Goal: Transaction & Acquisition: Purchase product/service

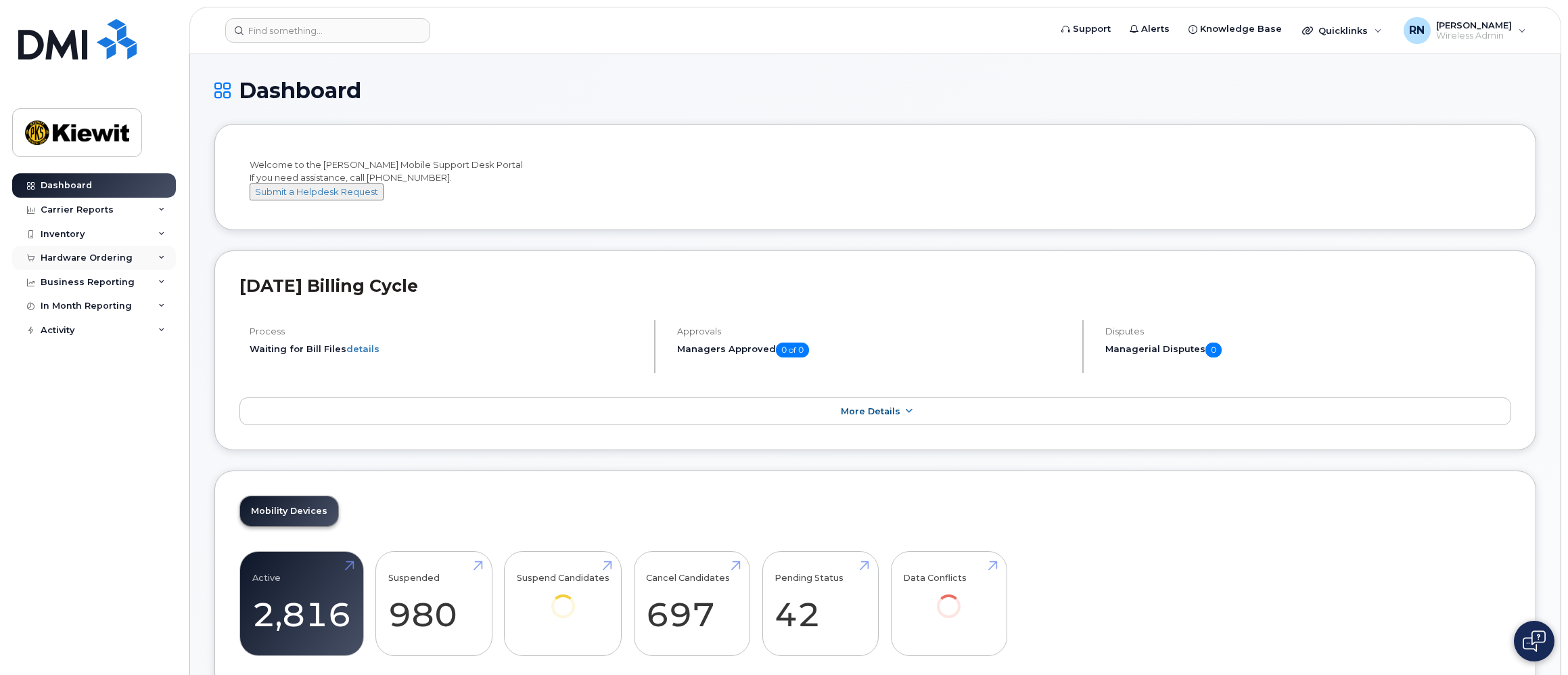
click at [163, 258] on icon at bounding box center [161, 258] width 7 height 7
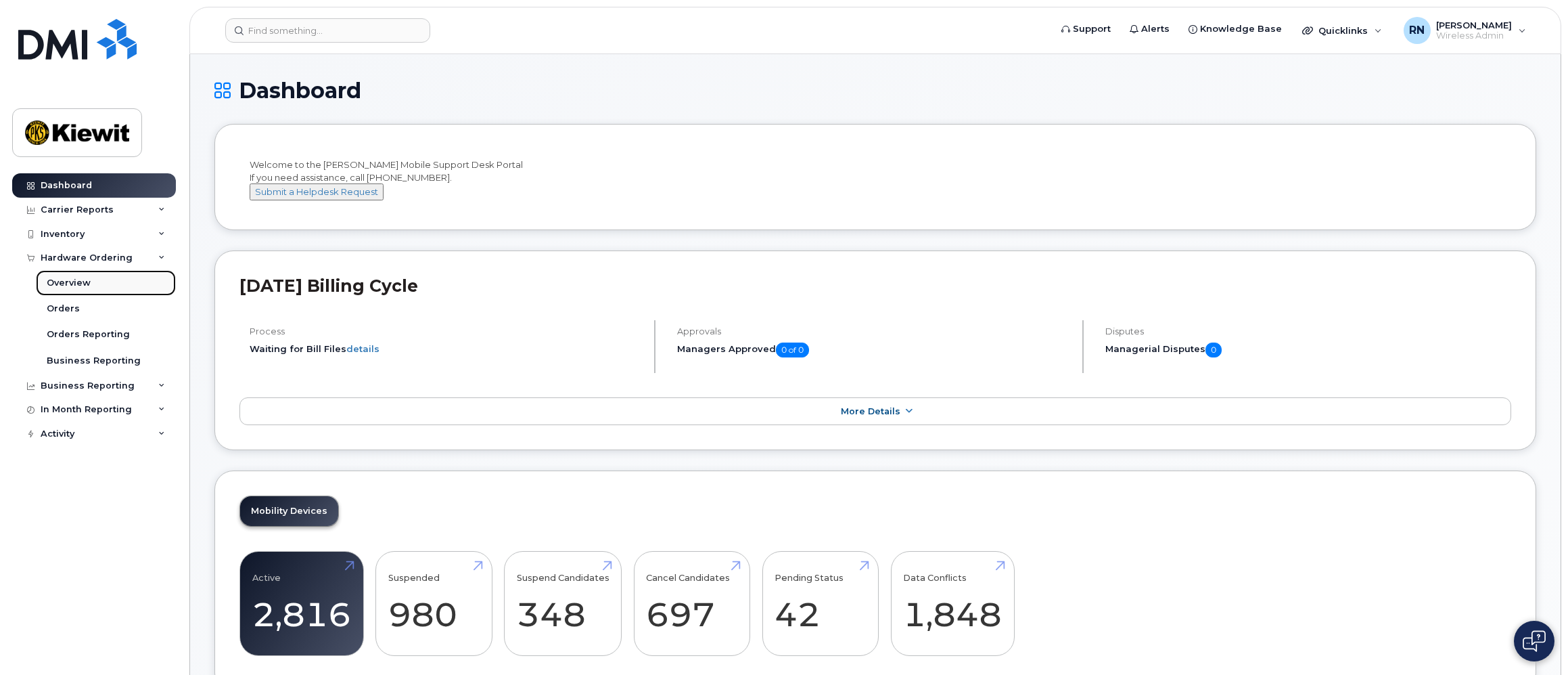
click at [71, 284] on div "Overview" at bounding box center [68, 282] width 44 height 12
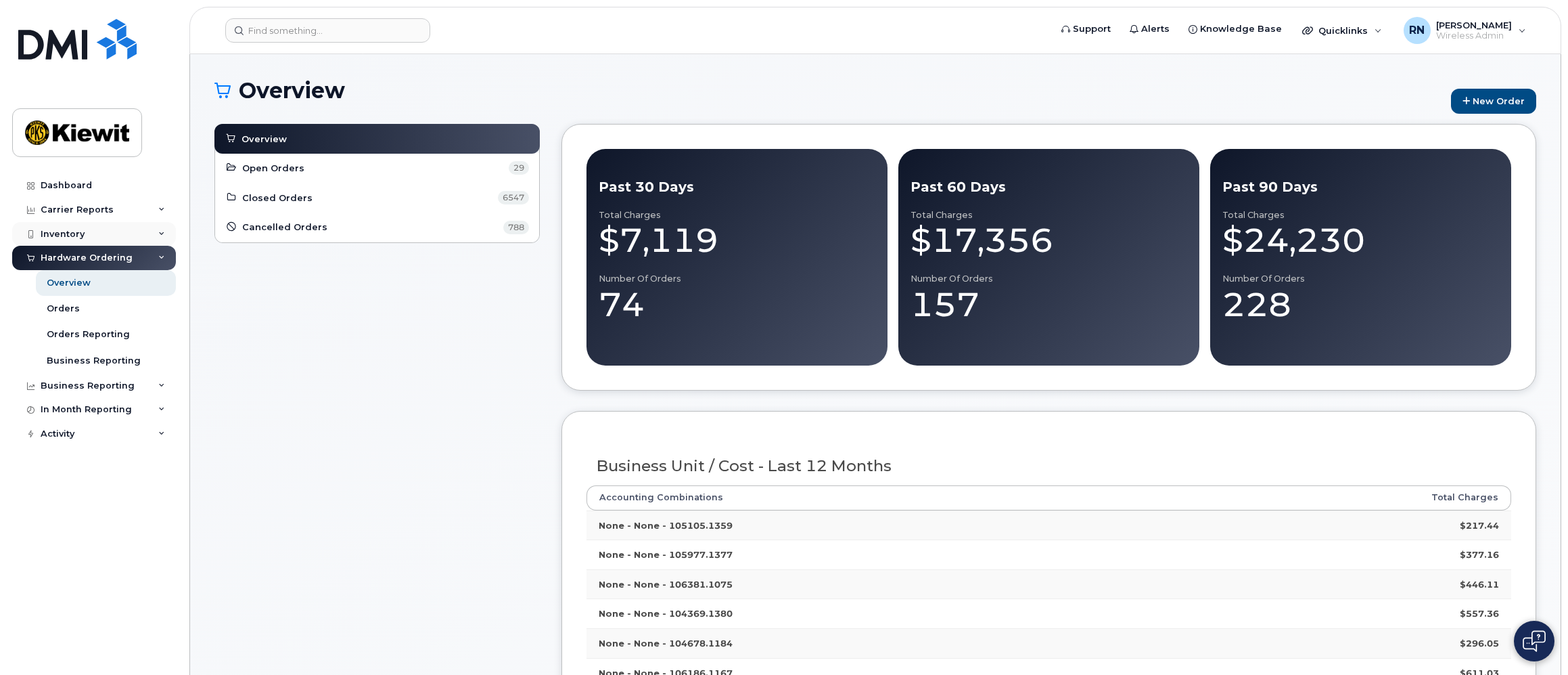
click at [162, 235] on icon at bounding box center [161, 233] width 7 height 7
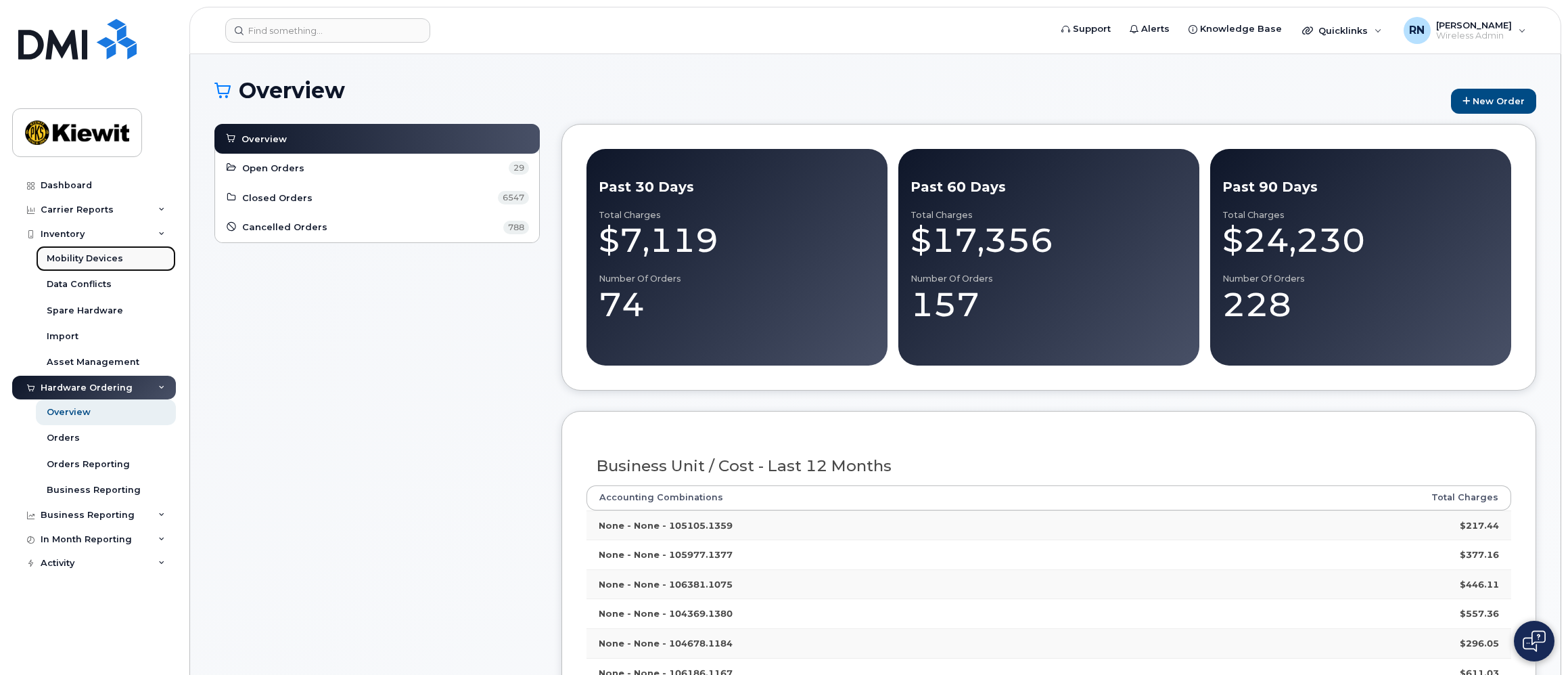
click at [87, 256] on div "Mobility Devices" at bounding box center [85, 258] width 77 height 12
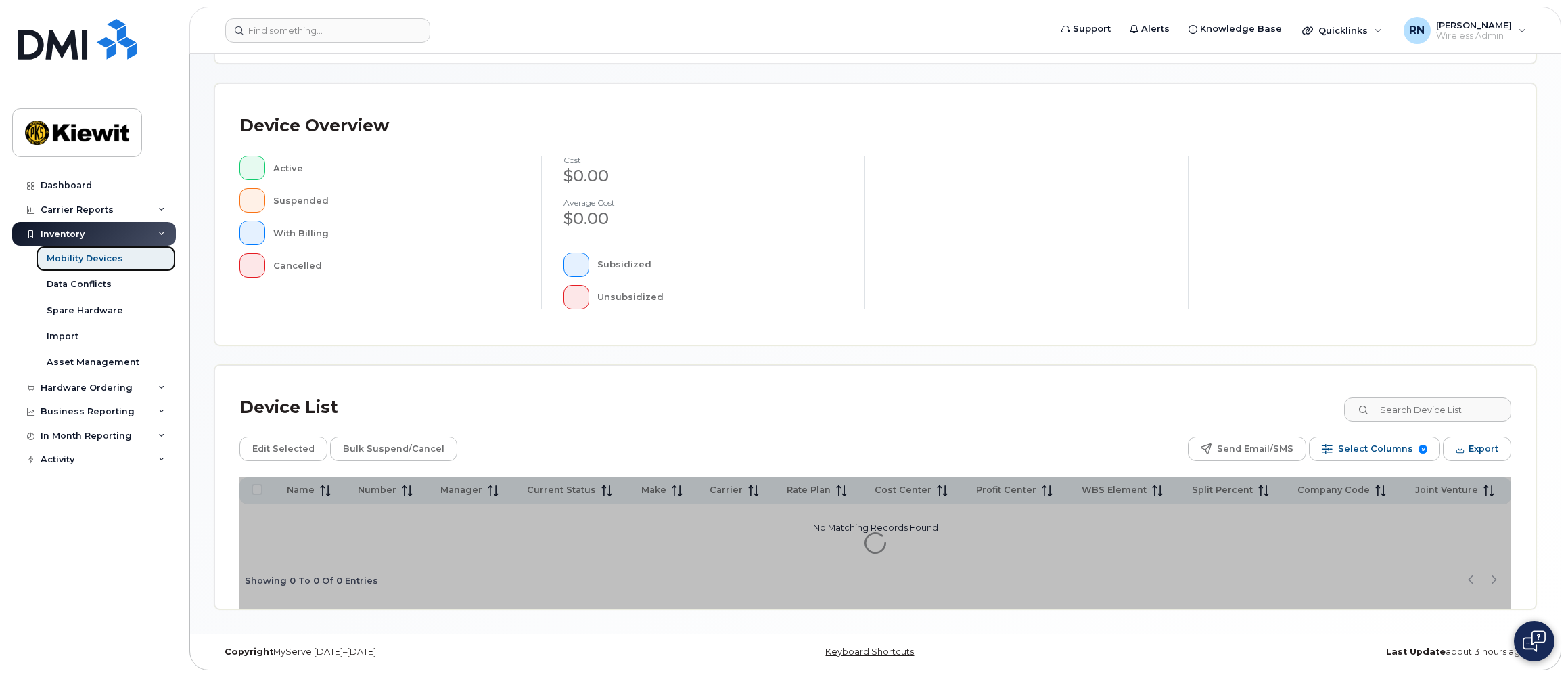
scroll to position [256, 0]
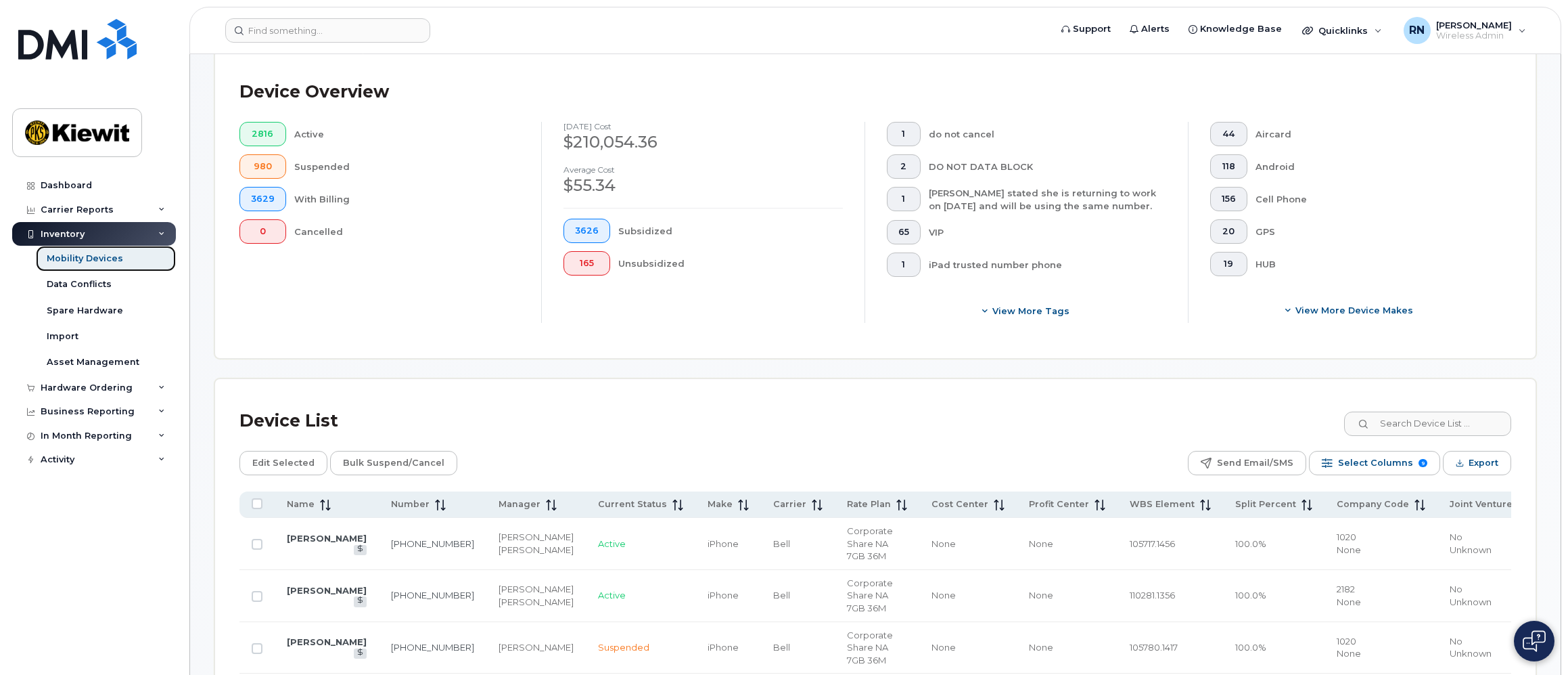
scroll to position [291, 0]
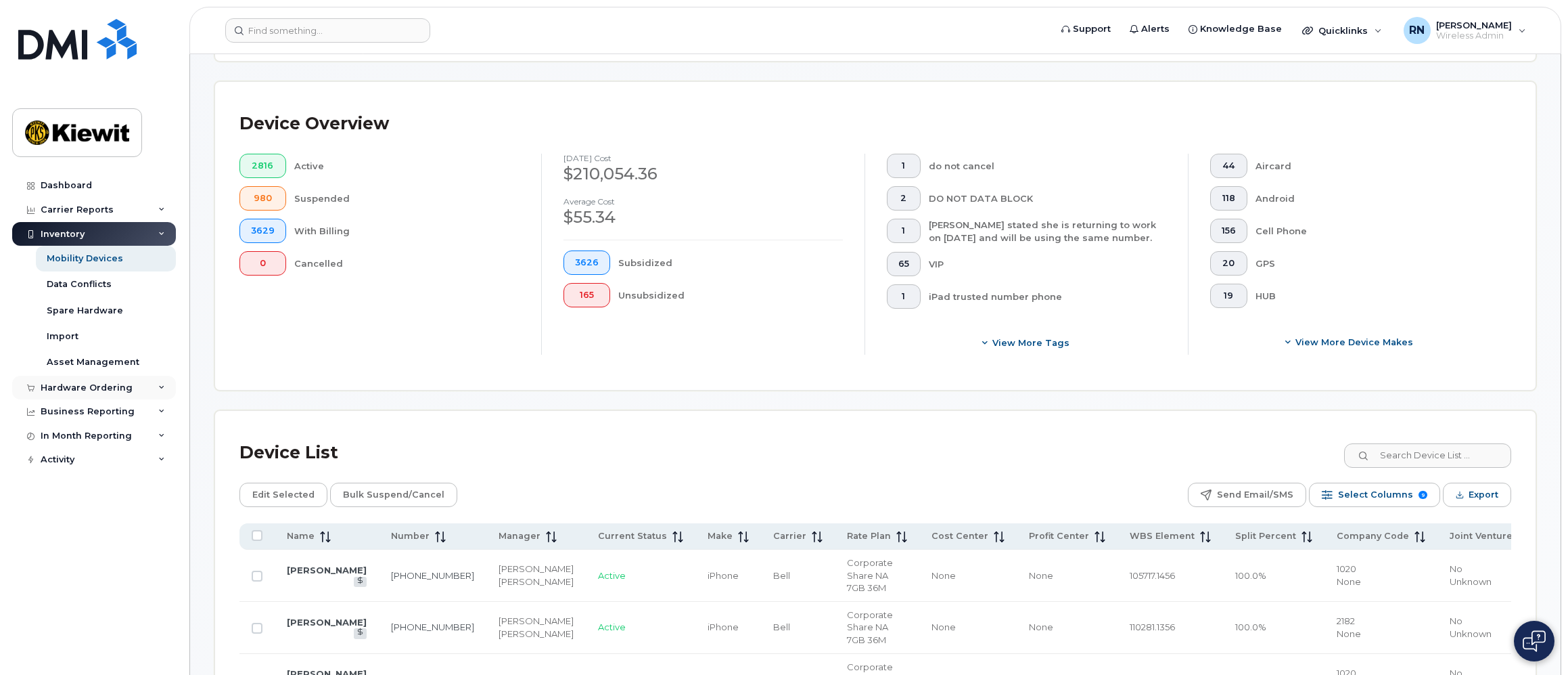
click at [147, 385] on div "Hardware Ordering" at bounding box center [93, 388] width 163 height 25
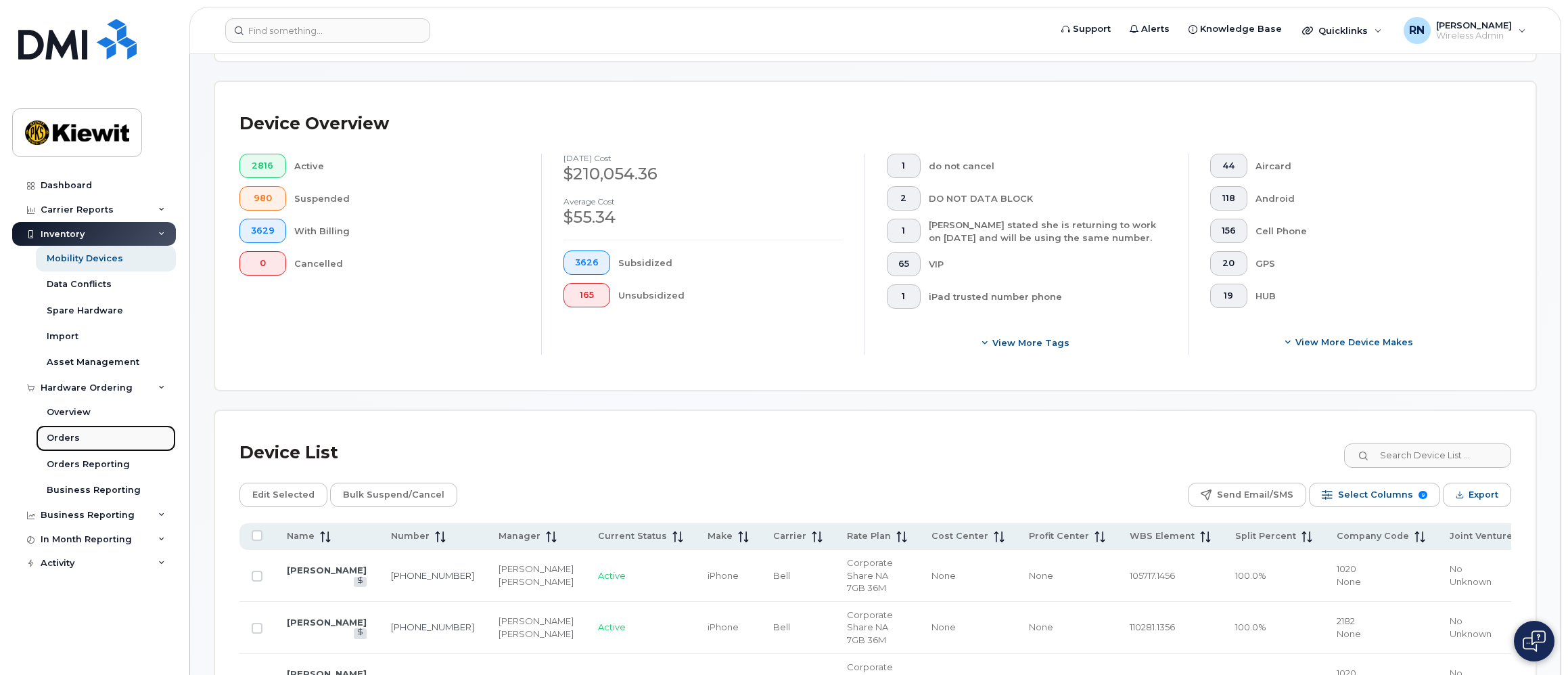
click at [60, 436] on div "Orders" at bounding box center [63, 438] width 33 height 12
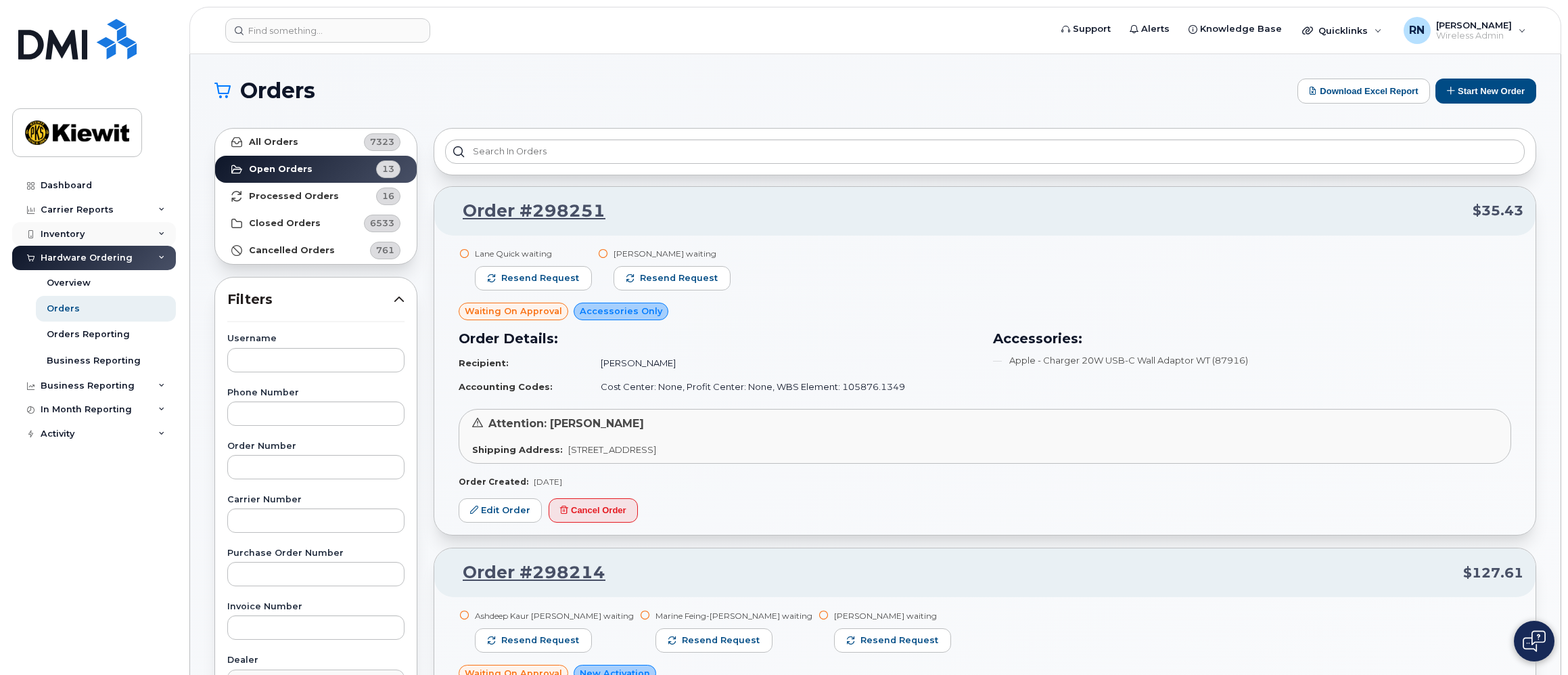
click at [163, 230] on icon at bounding box center [161, 233] width 7 height 7
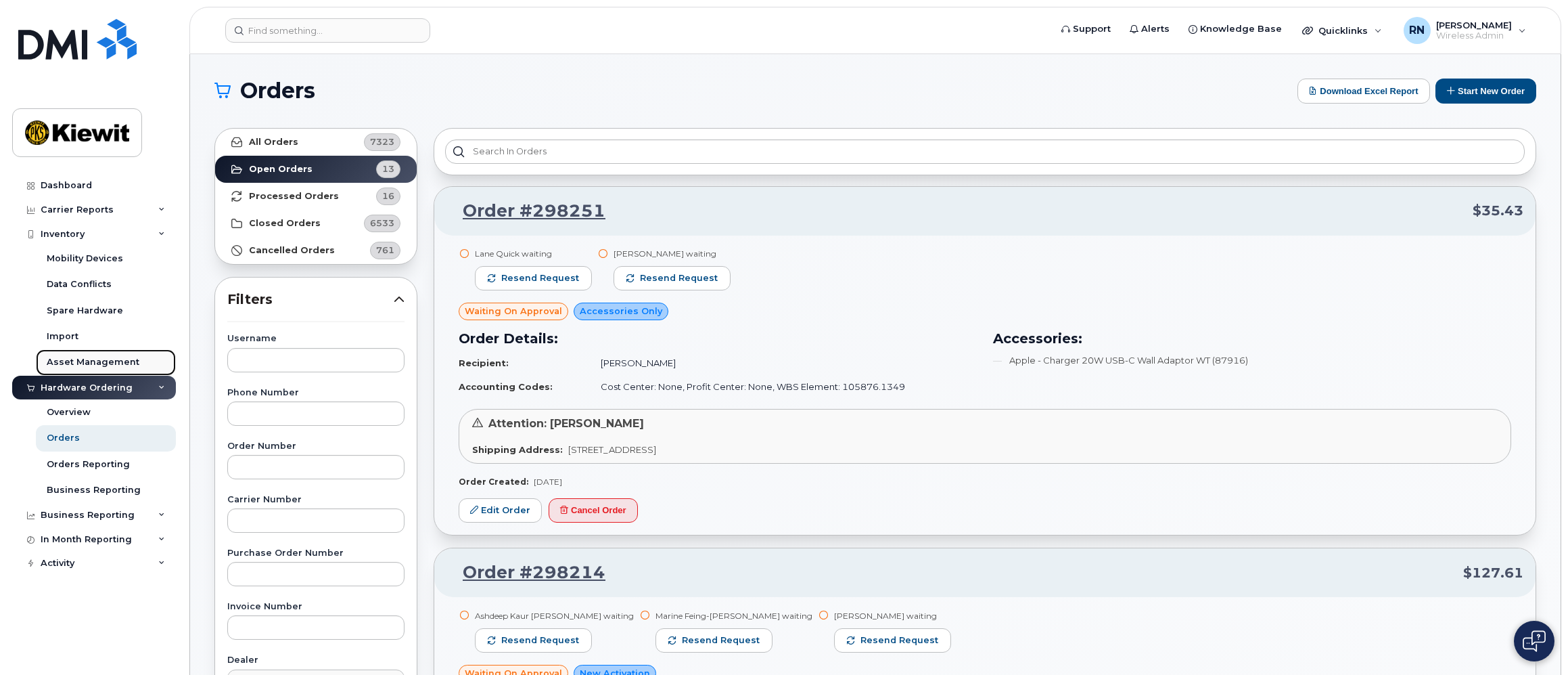
click at [88, 362] on div "Asset Management" at bounding box center [92, 362] width 92 height 12
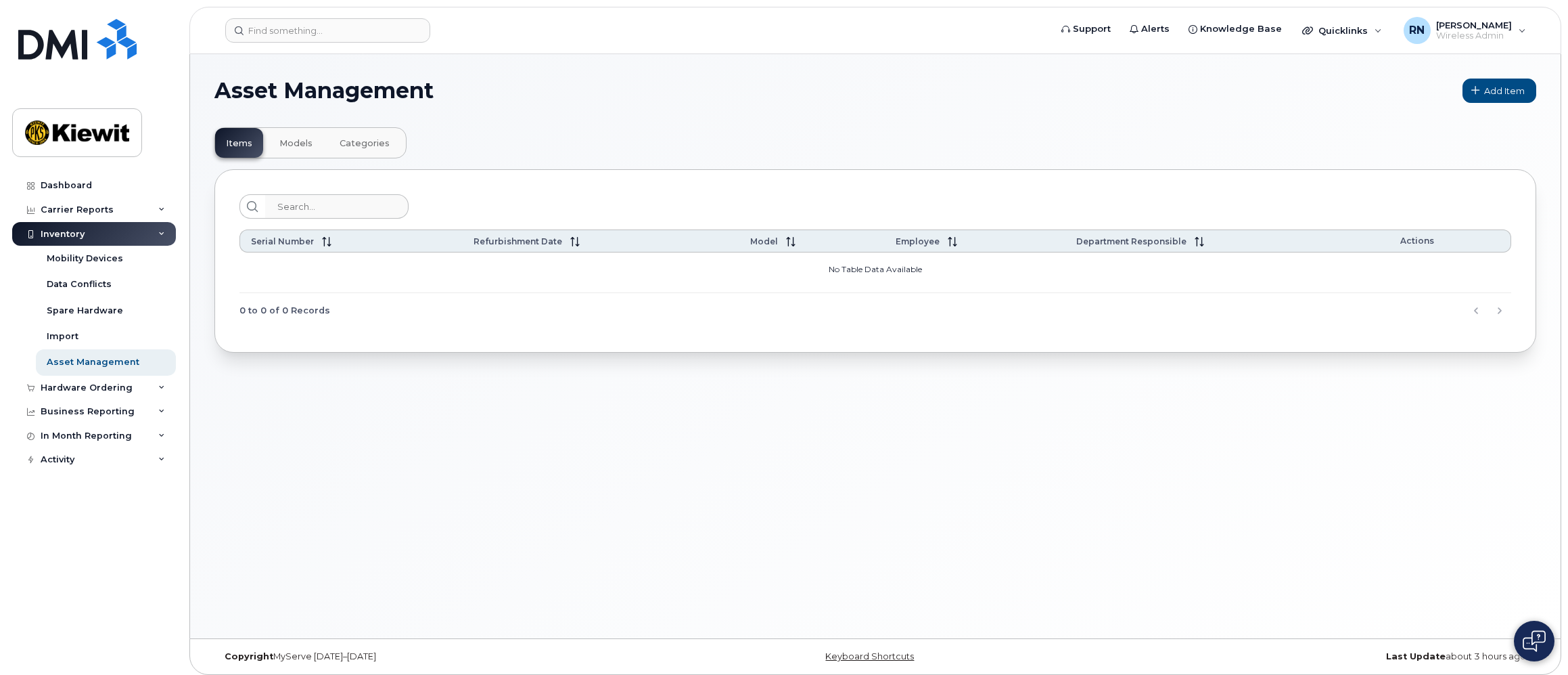
click at [298, 144] on span "Models" at bounding box center [296, 143] width 33 height 11
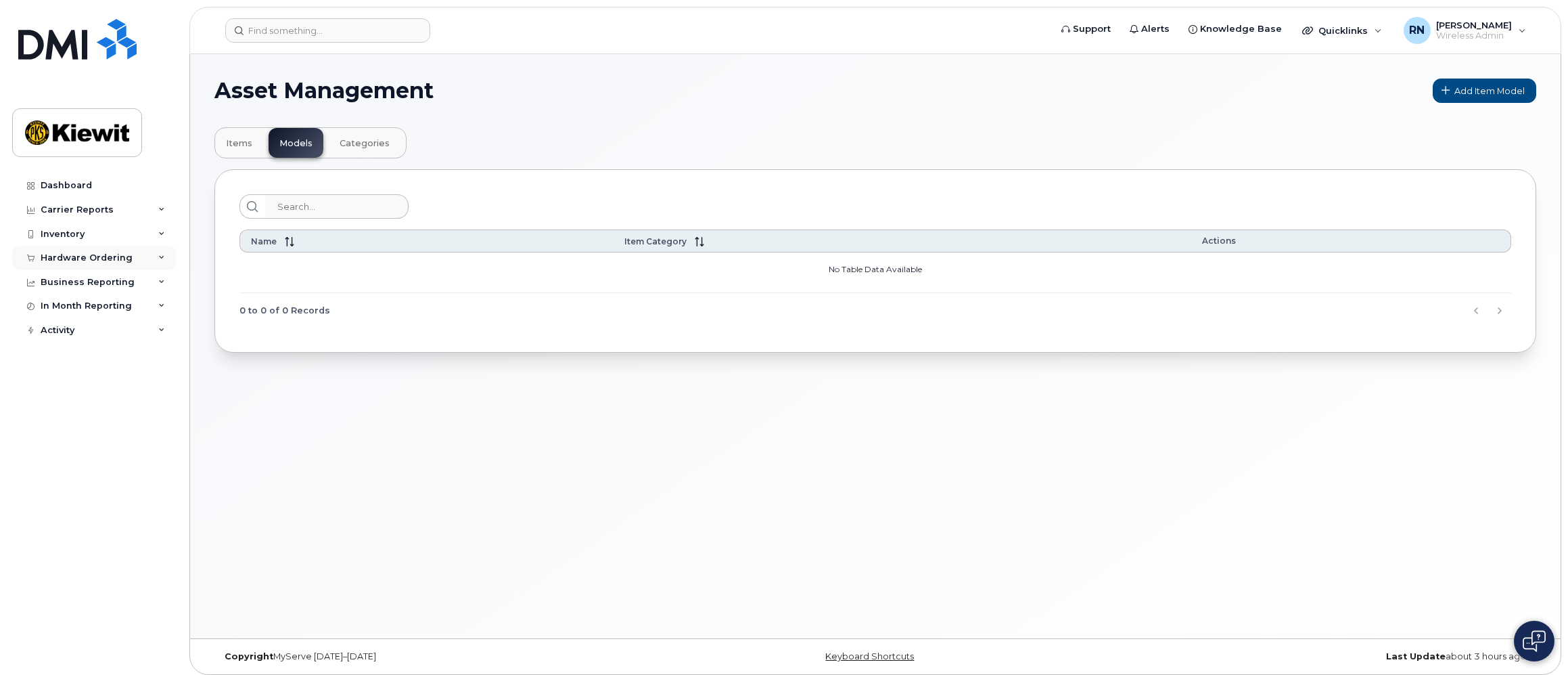
click at [162, 257] on icon at bounding box center [161, 258] width 7 height 7
click at [163, 235] on icon at bounding box center [161, 233] width 7 height 7
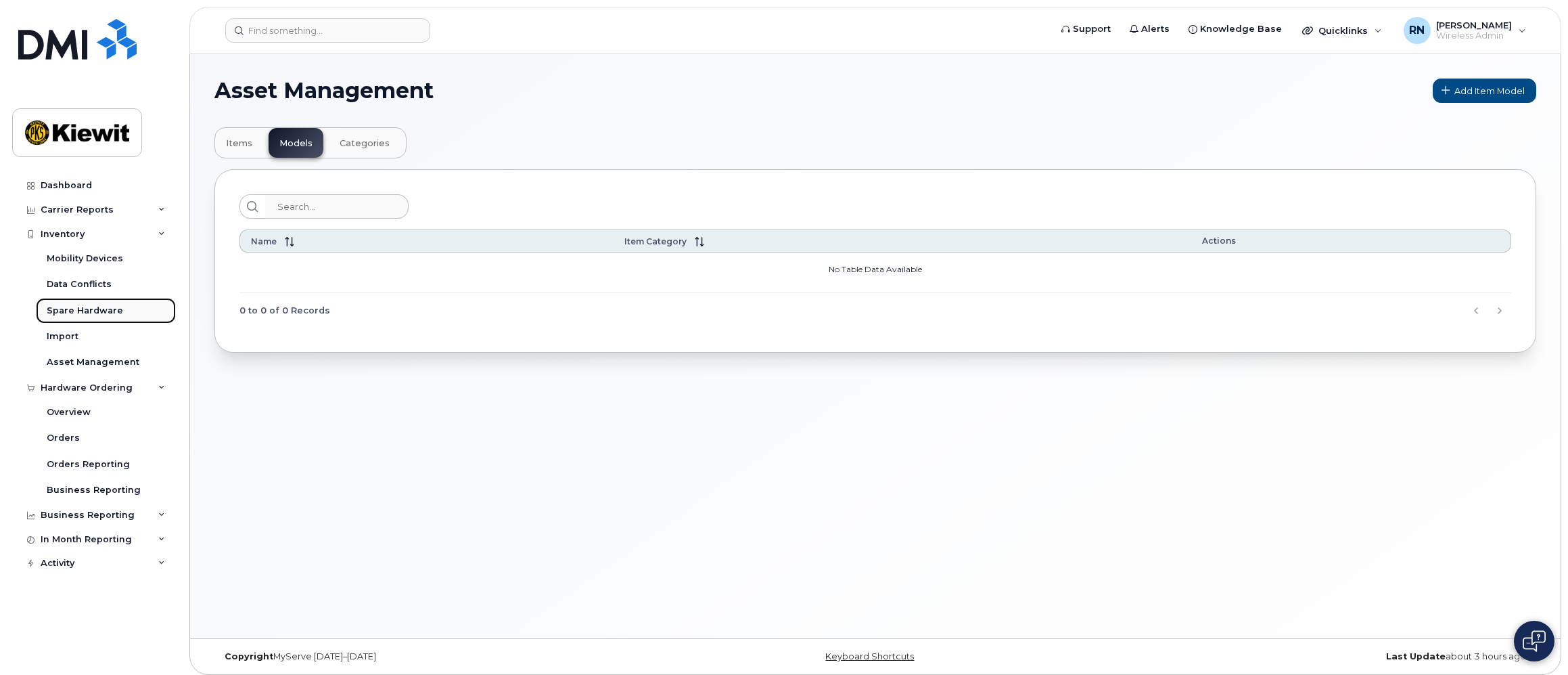
click at [92, 307] on div "Spare Hardware" at bounding box center [85, 310] width 77 height 12
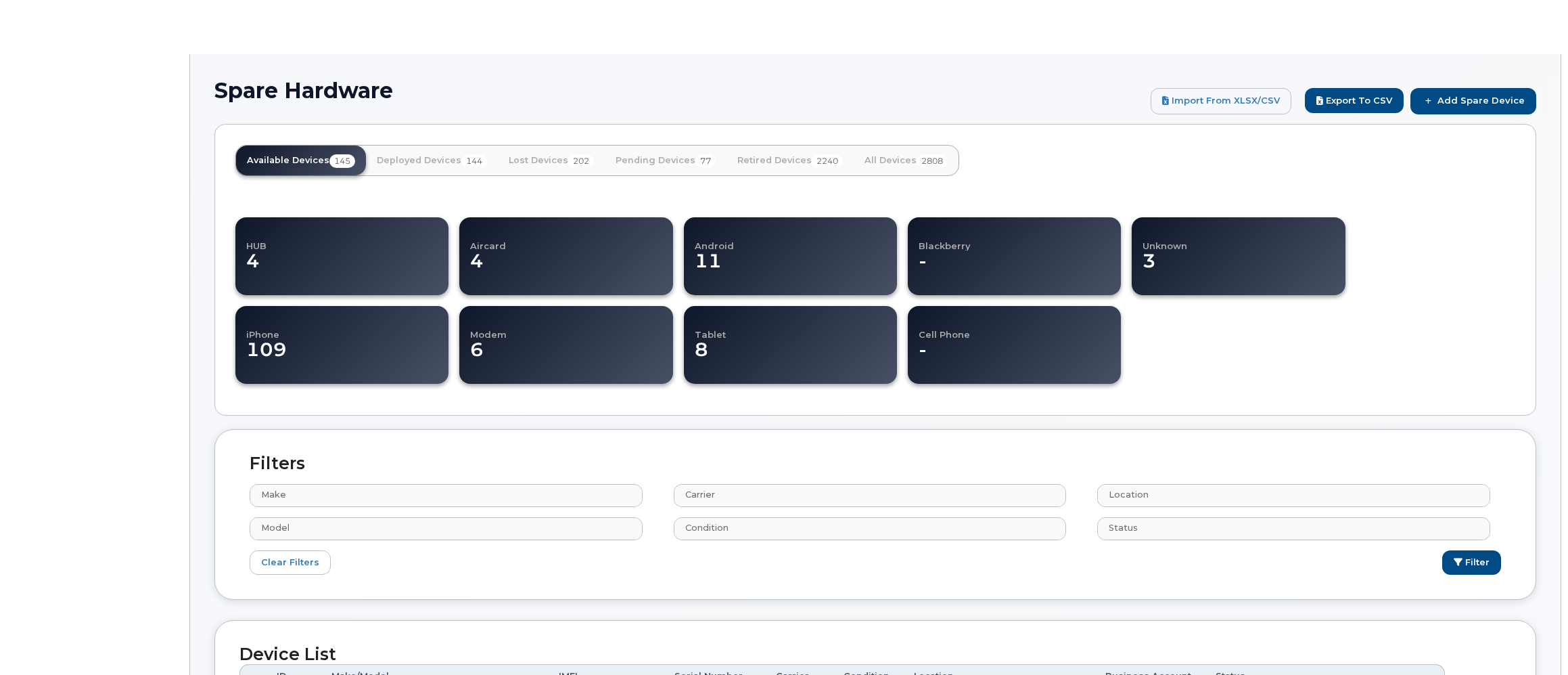
select select
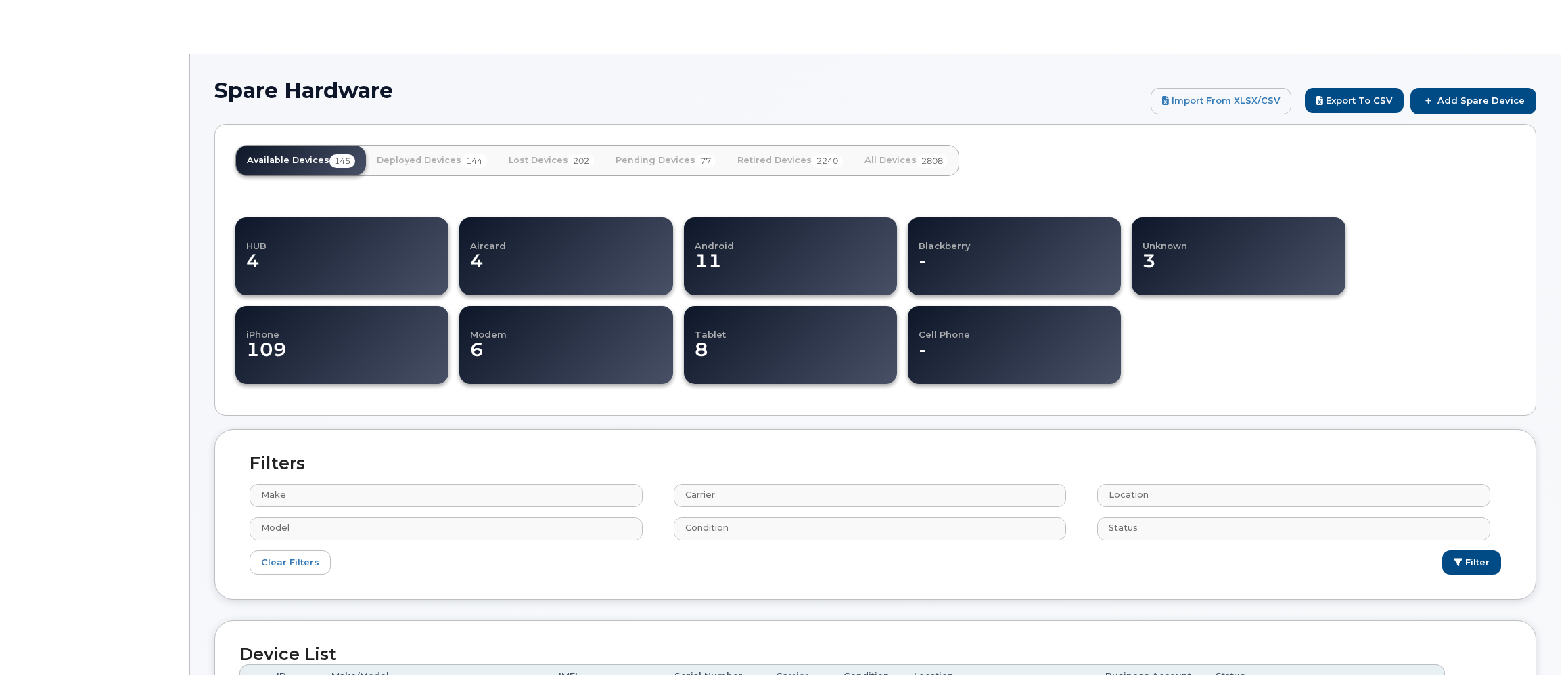
select select
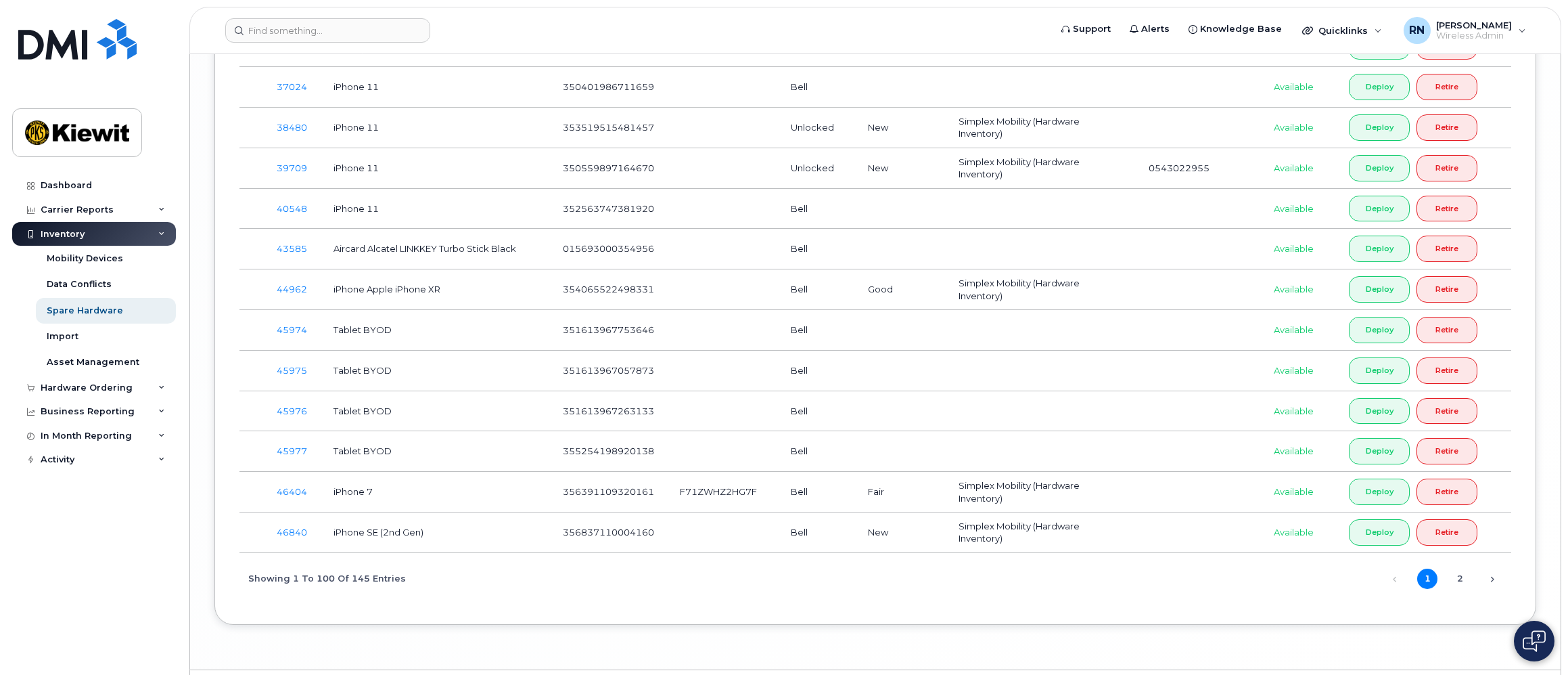
scroll to position [4275, 0]
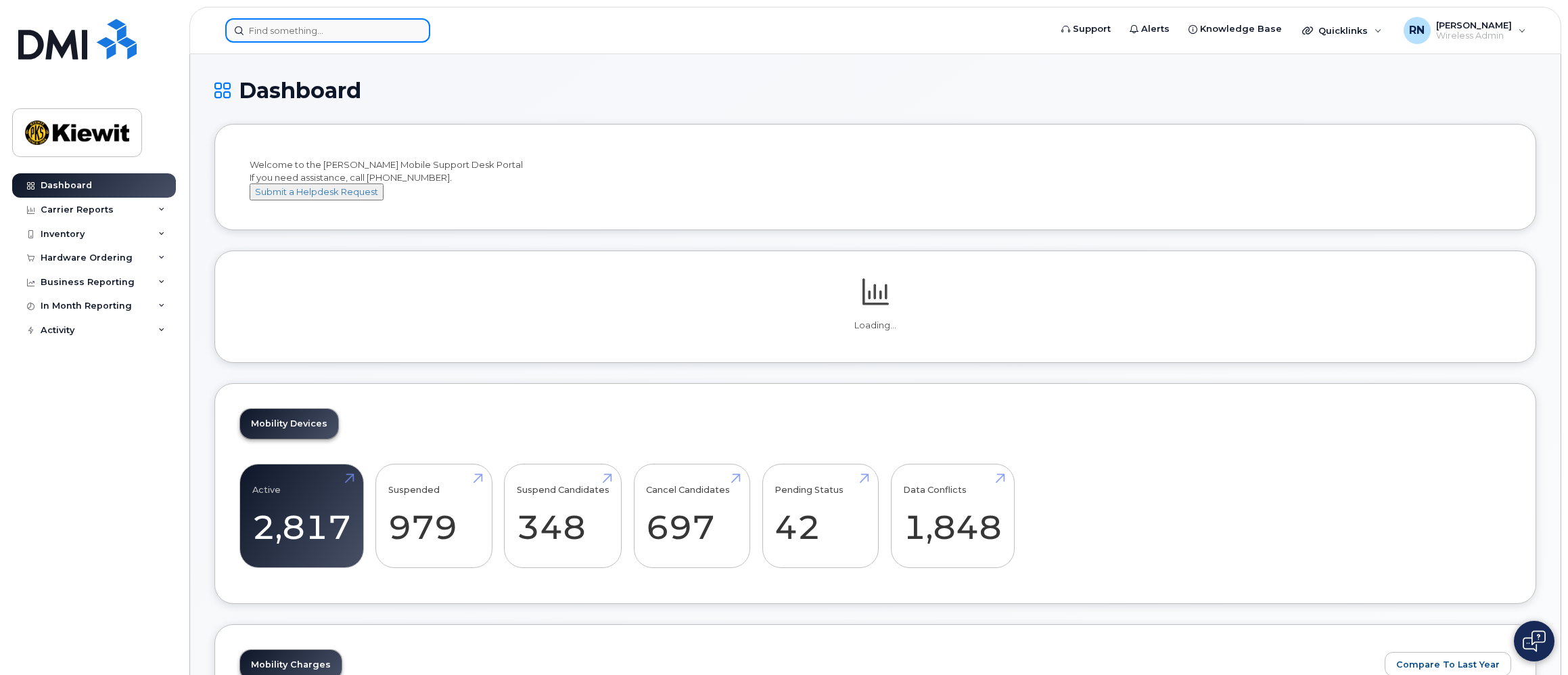
click at [293, 23] on input at bounding box center [328, 31] width 205 height 25
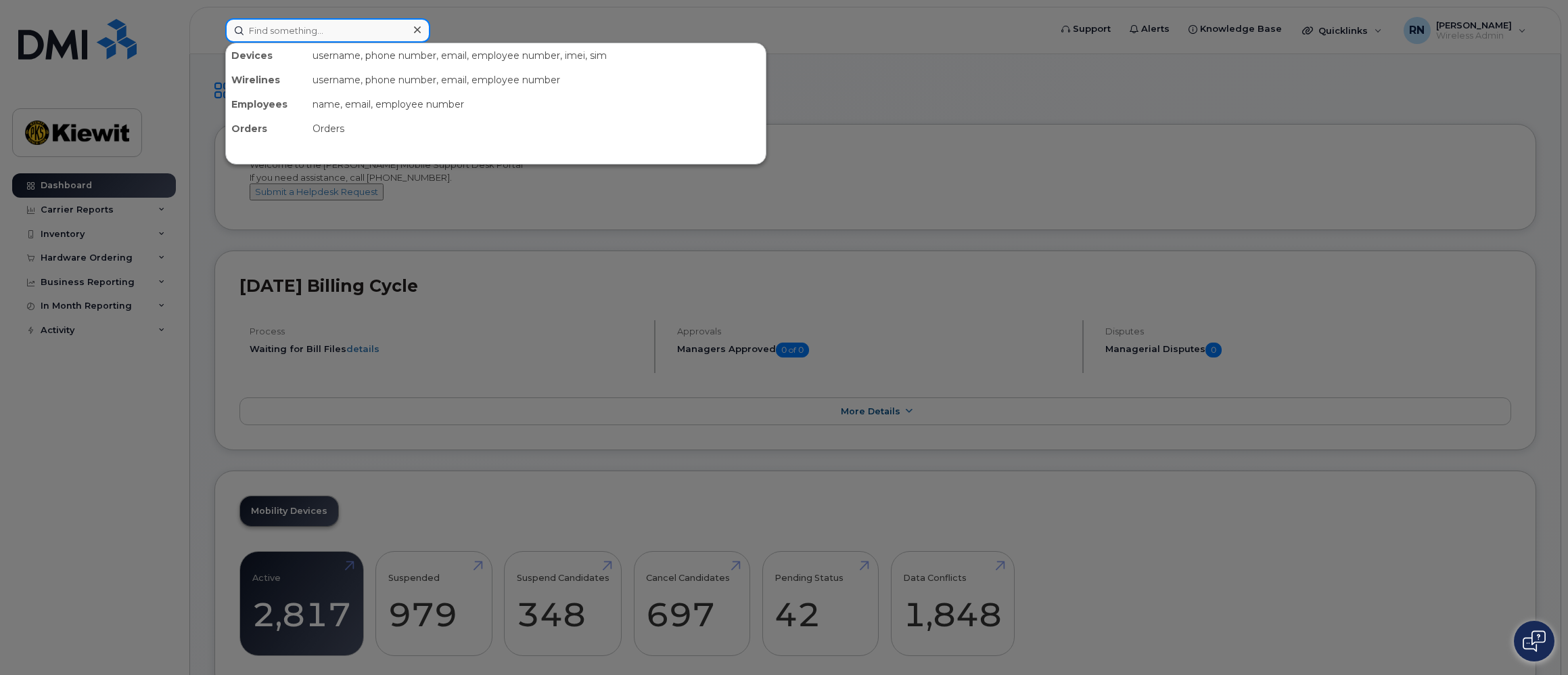
type input "y"
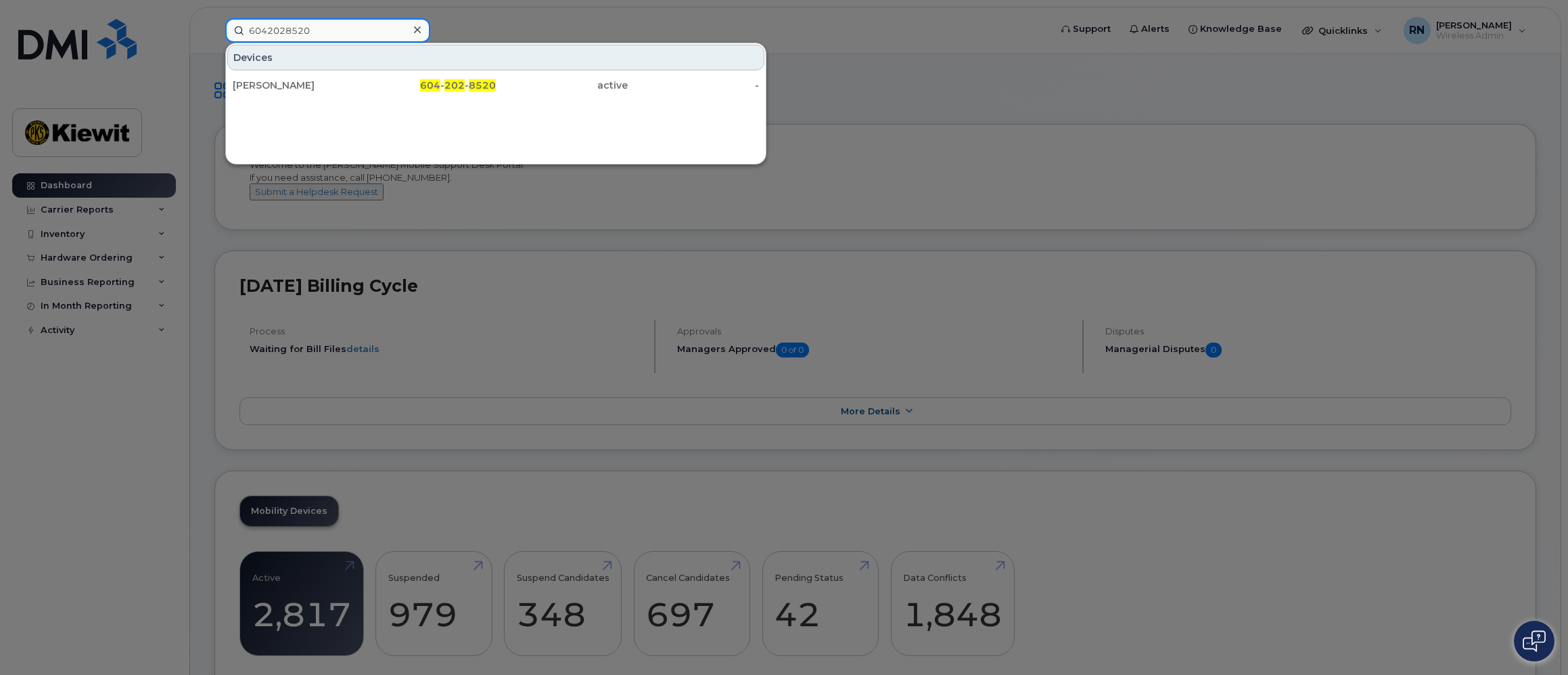
type input "6042028520"
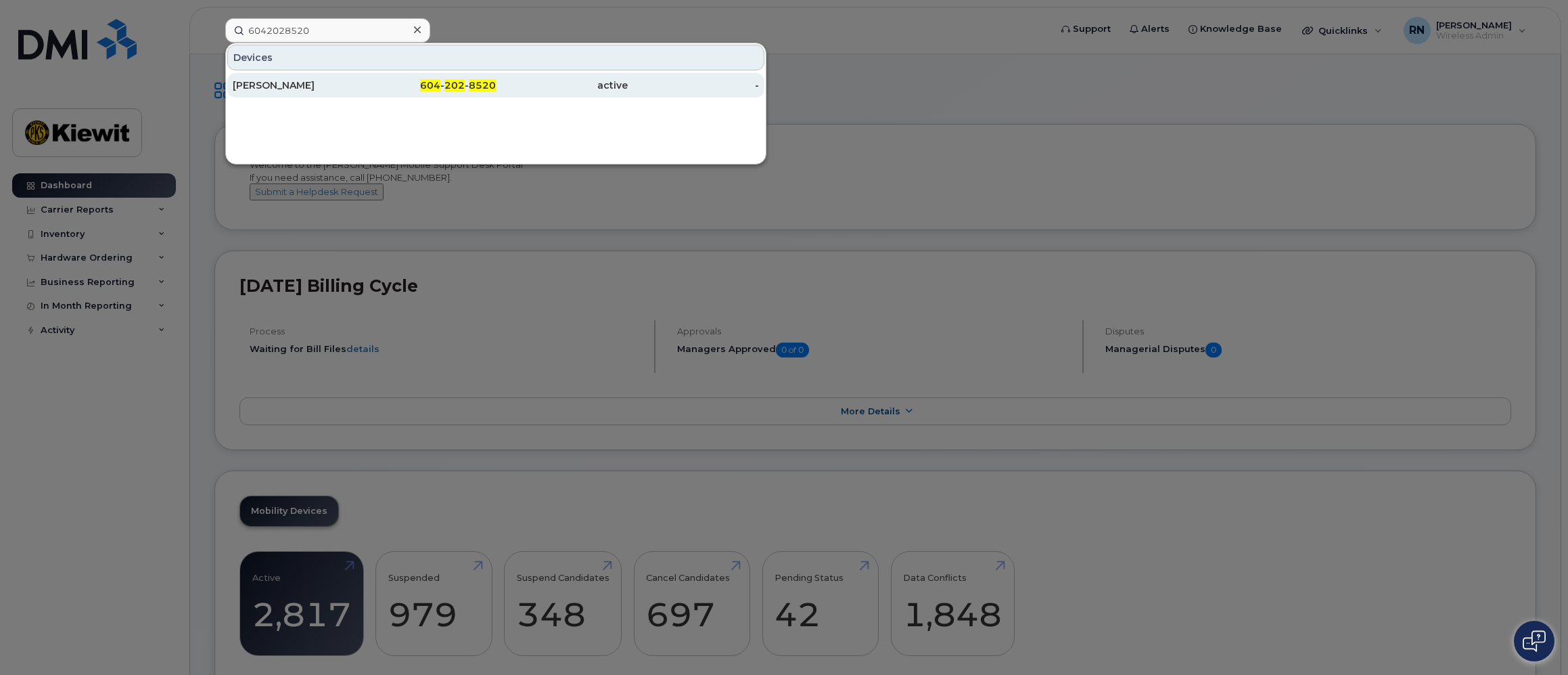
click at [275, 88] on div "[PERSON_NAME]" at bounding box center [299, 86] width 132 height 14
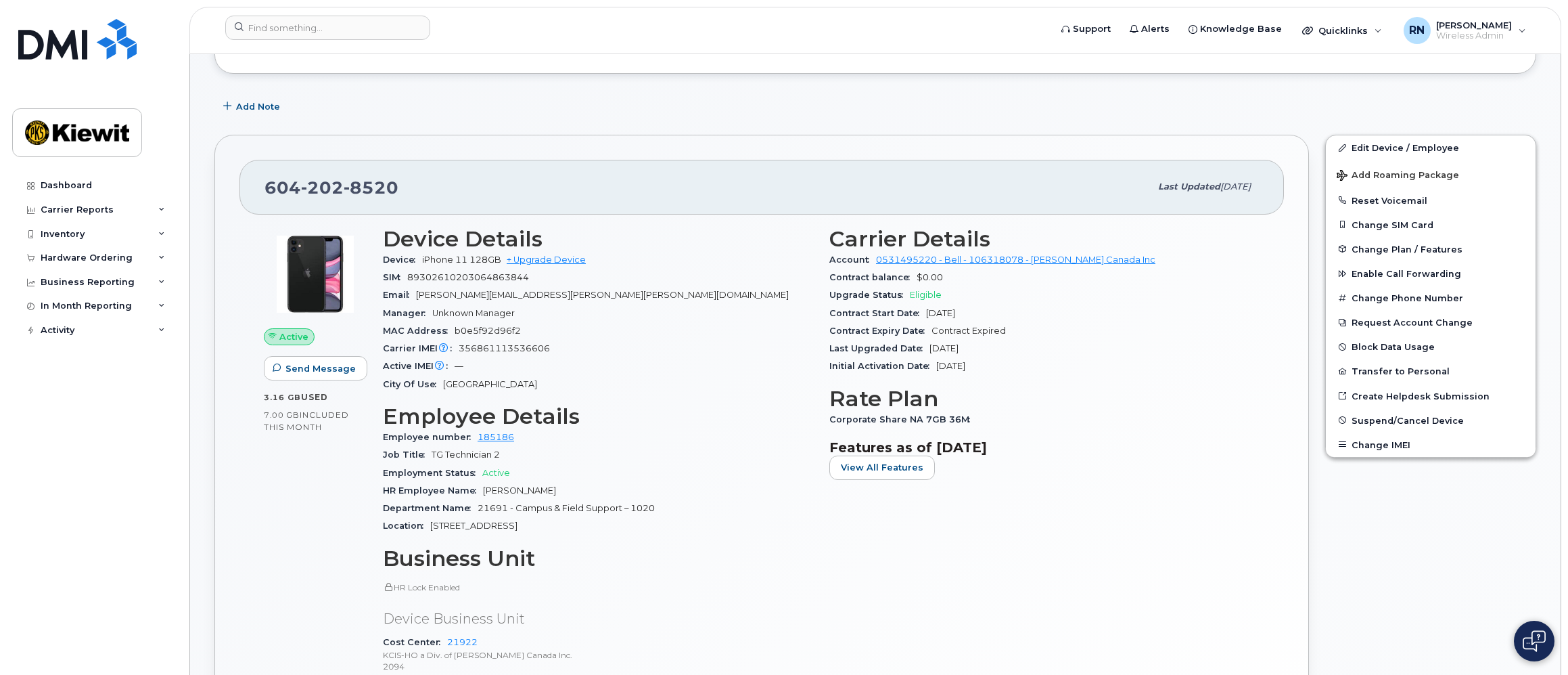
scroll to position [186, 0]
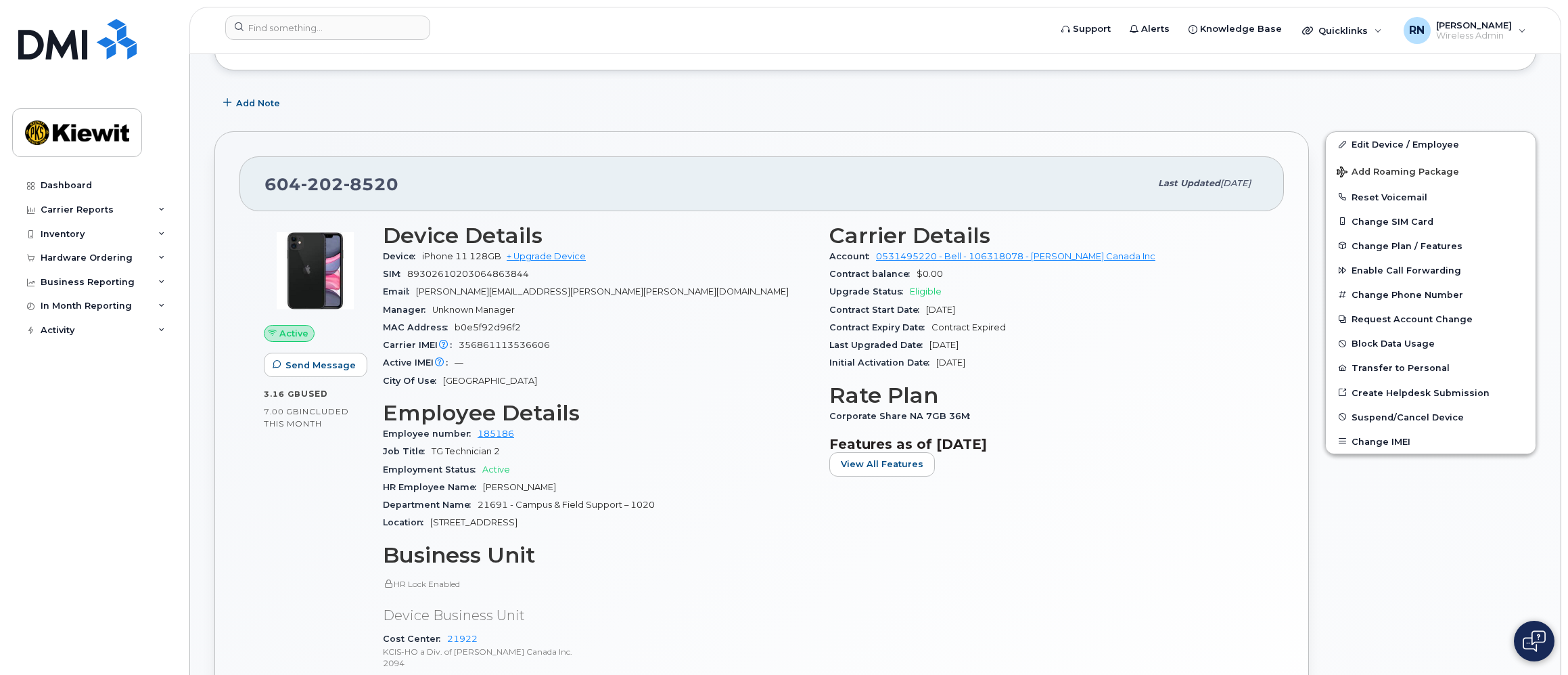
click at [917, 291] on span "Eligible" at bounding box center [926, 291] width 31 height 10
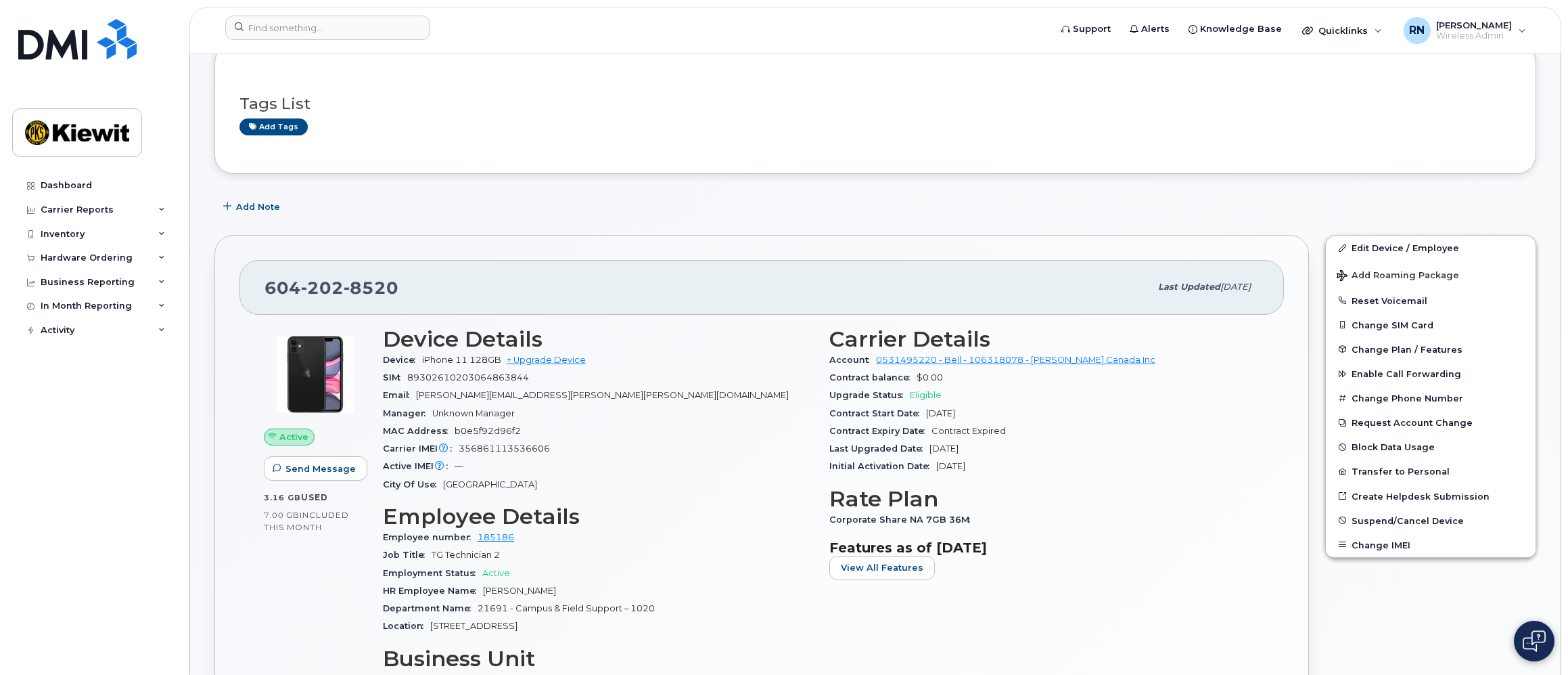
scroll to position [169, 0]
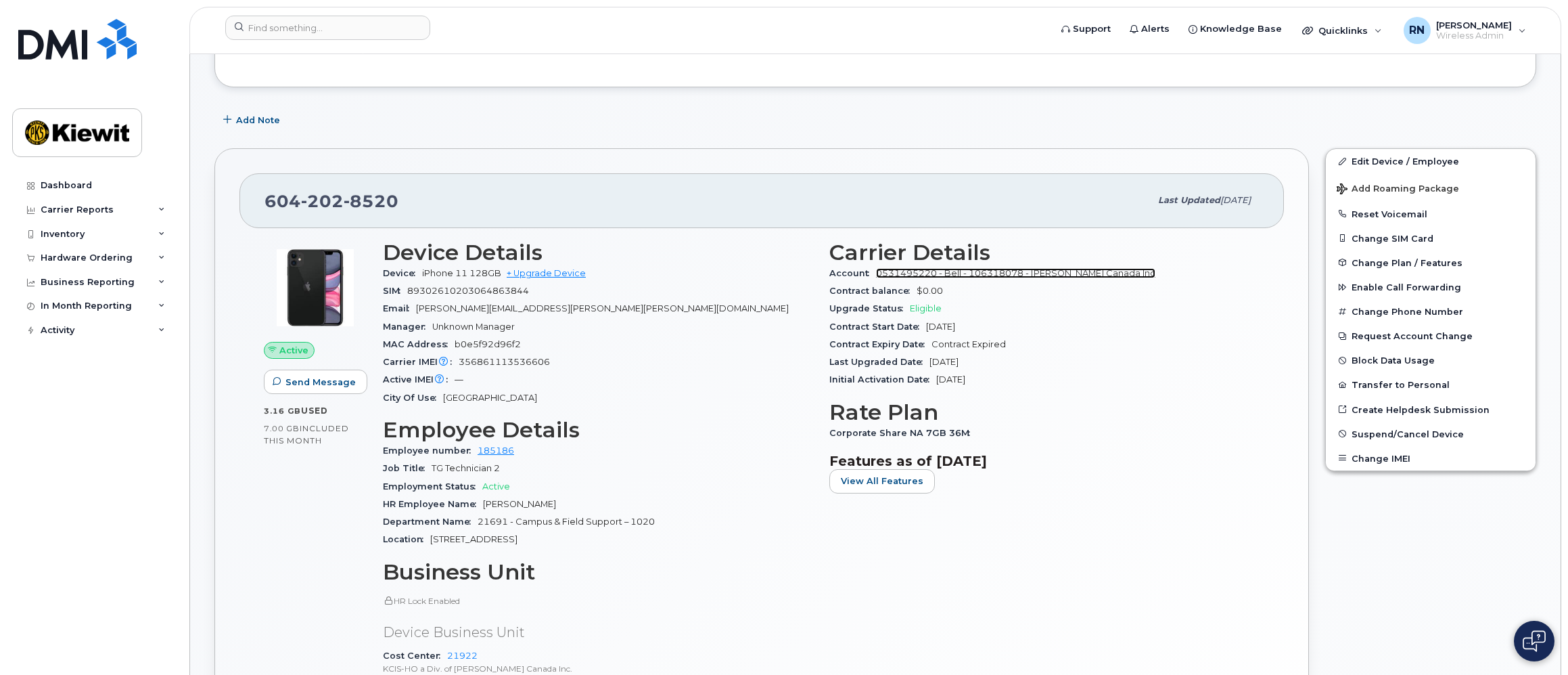
click at [1005, 272] on link "0531495220 - Bell - 106318078 - Kiewit Canada Inc" at bounding box center [1015, 273] width 279 height 10
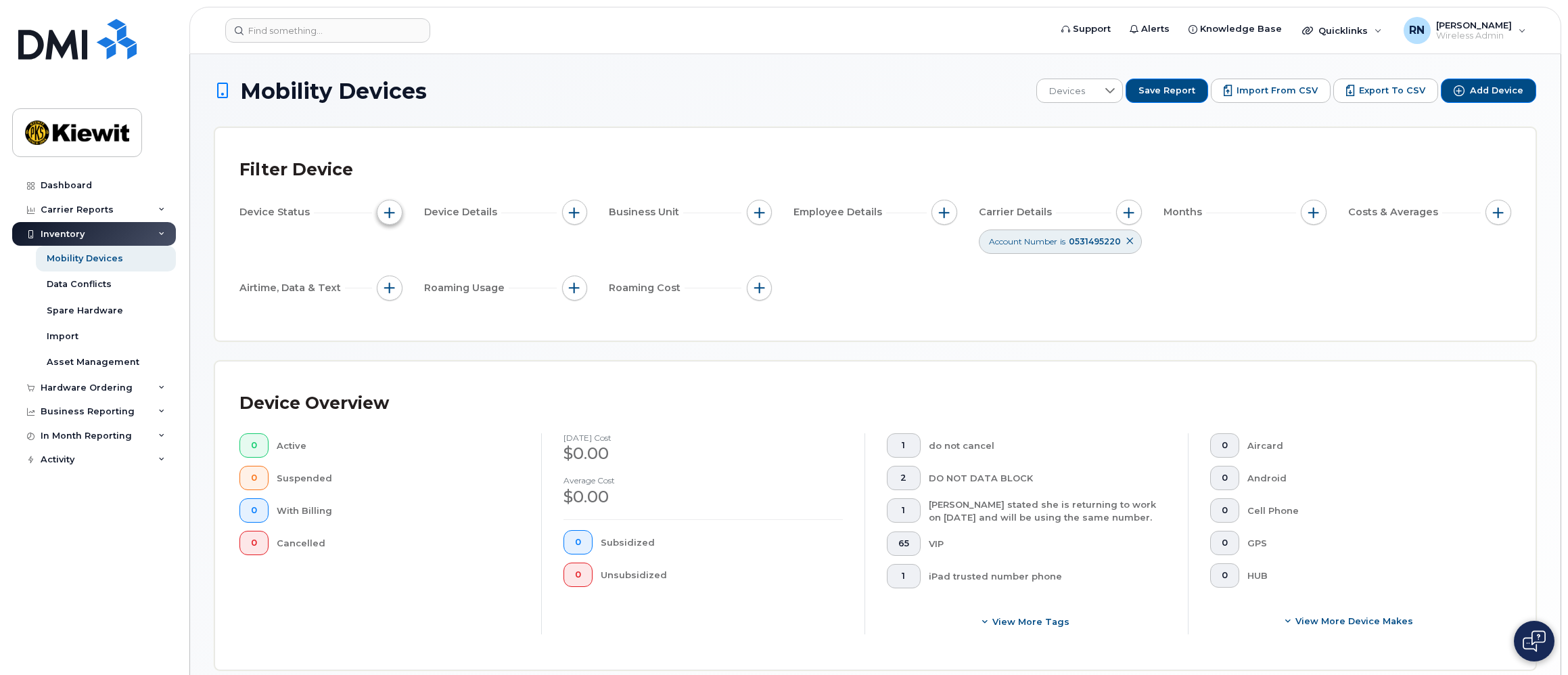
click at [391, 214] on span "button" at bounding box center [390, 212] width 11 height 11
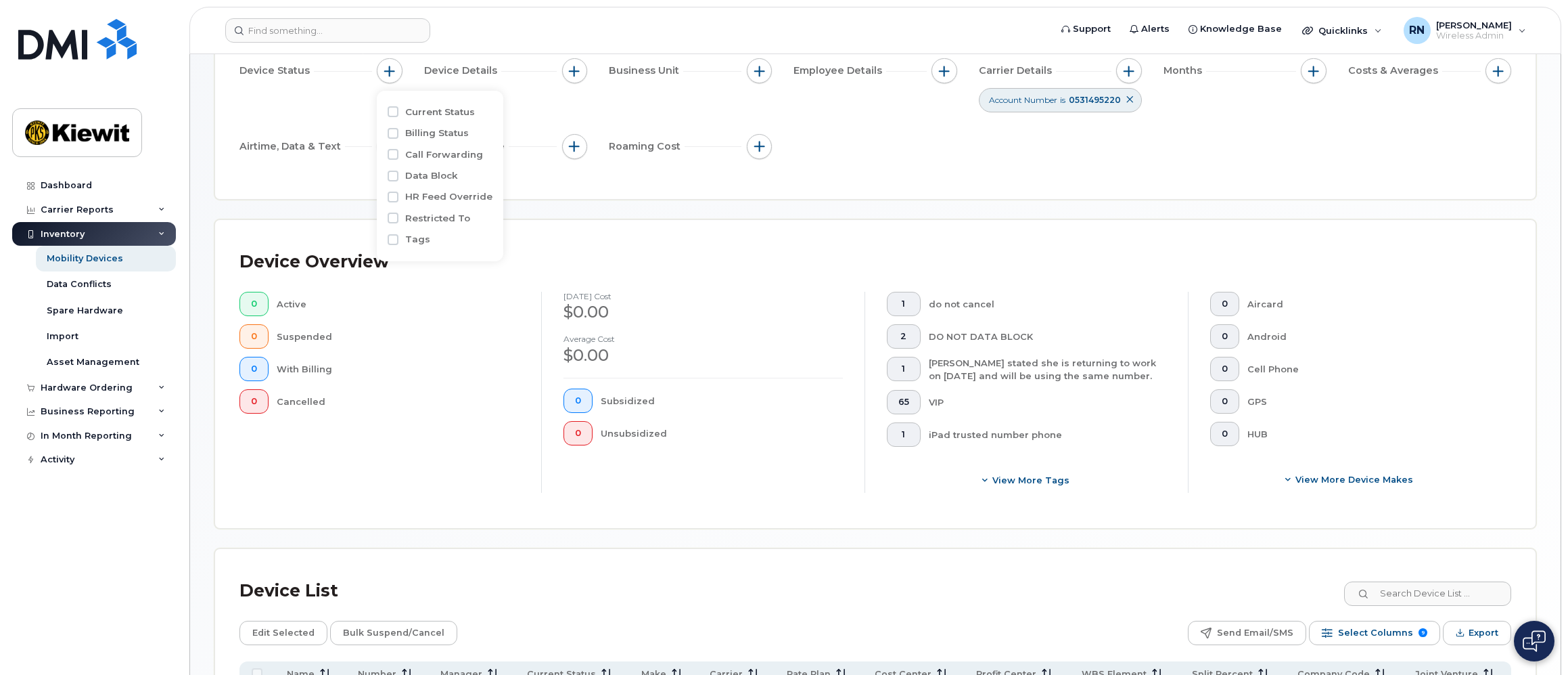
scroll to position [153, 0]
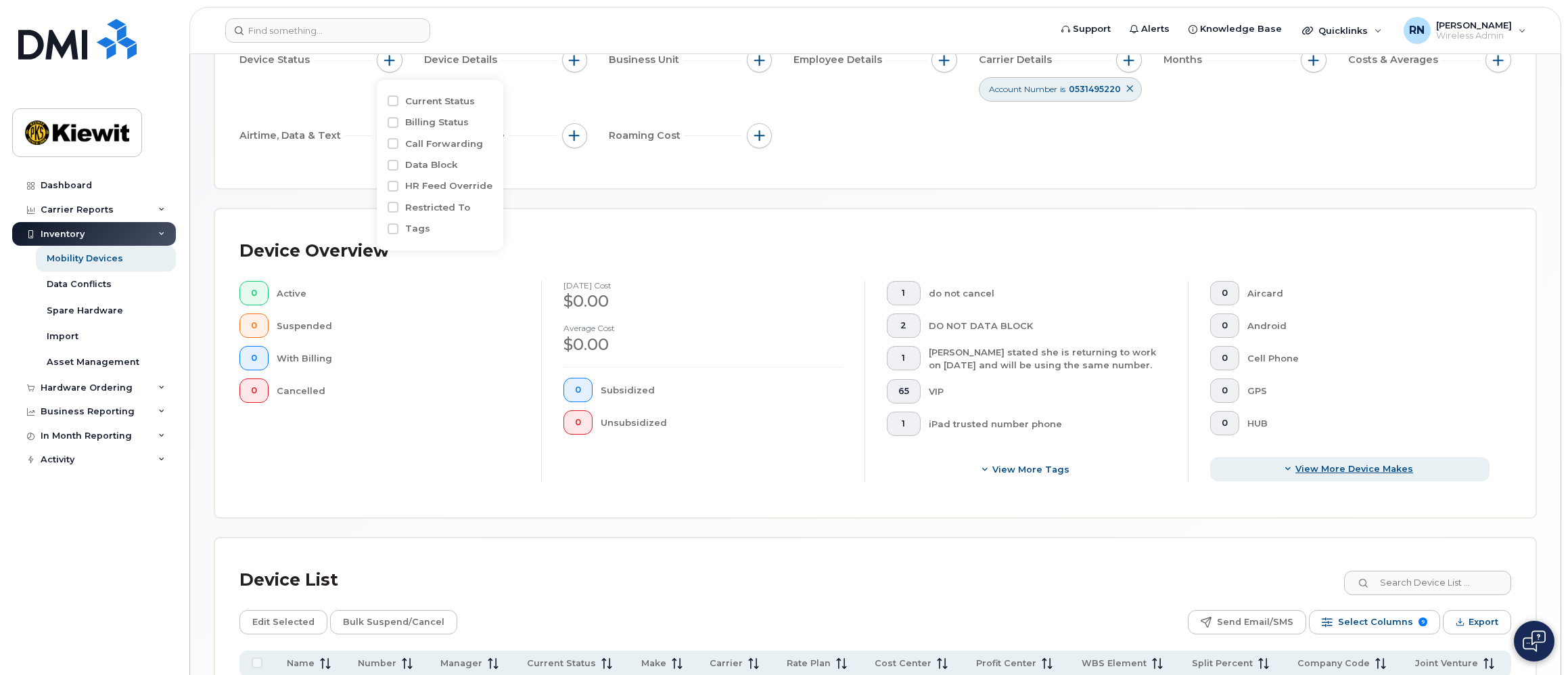
click at [1287, 467] on icon "button" at bounding box center [1288, 468] width 8 height 8
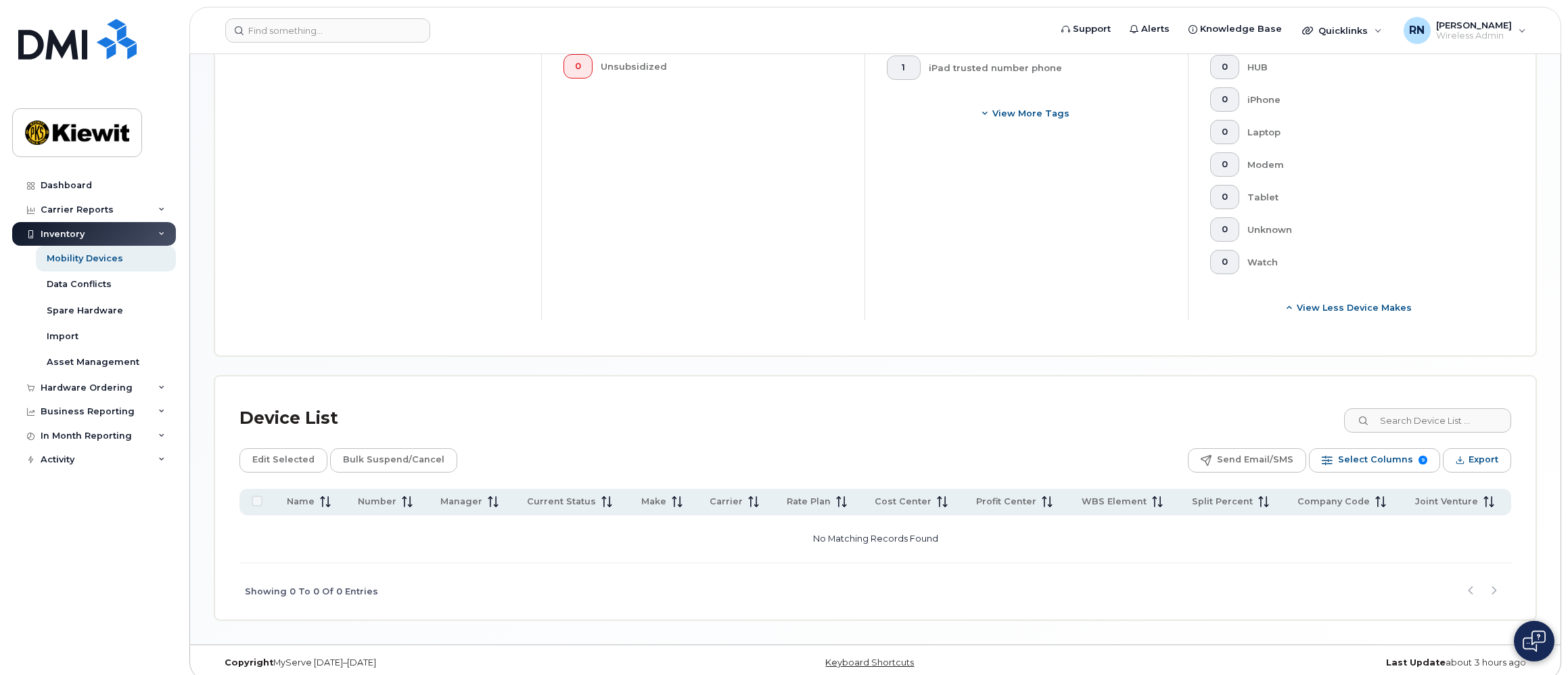
scroll to position [504, 0]
click at [152, 391] on div "Hardware Ordering" at bounding box center [93, 388] width 163 height 25
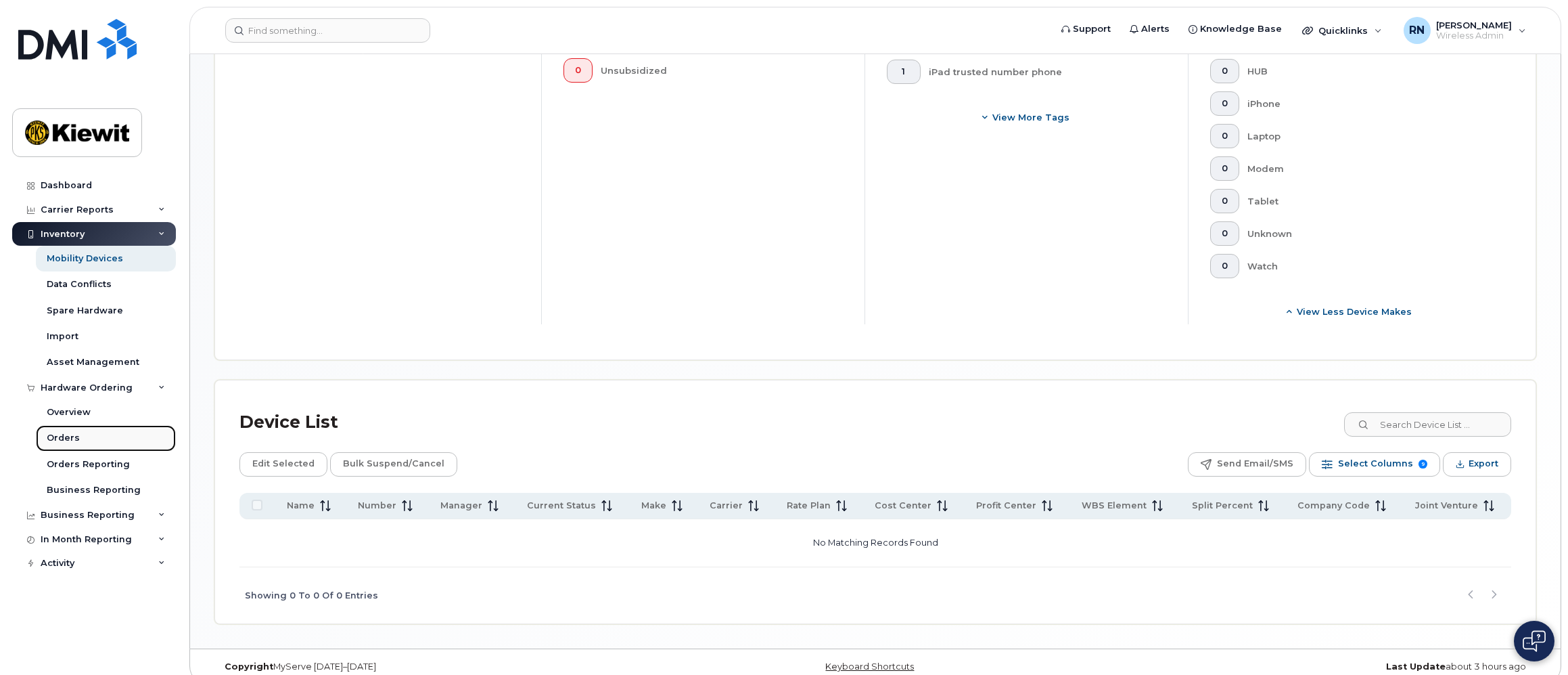
click at [60, 436] on div "Orders" at bounding box center [63, 438] width 33 height 12
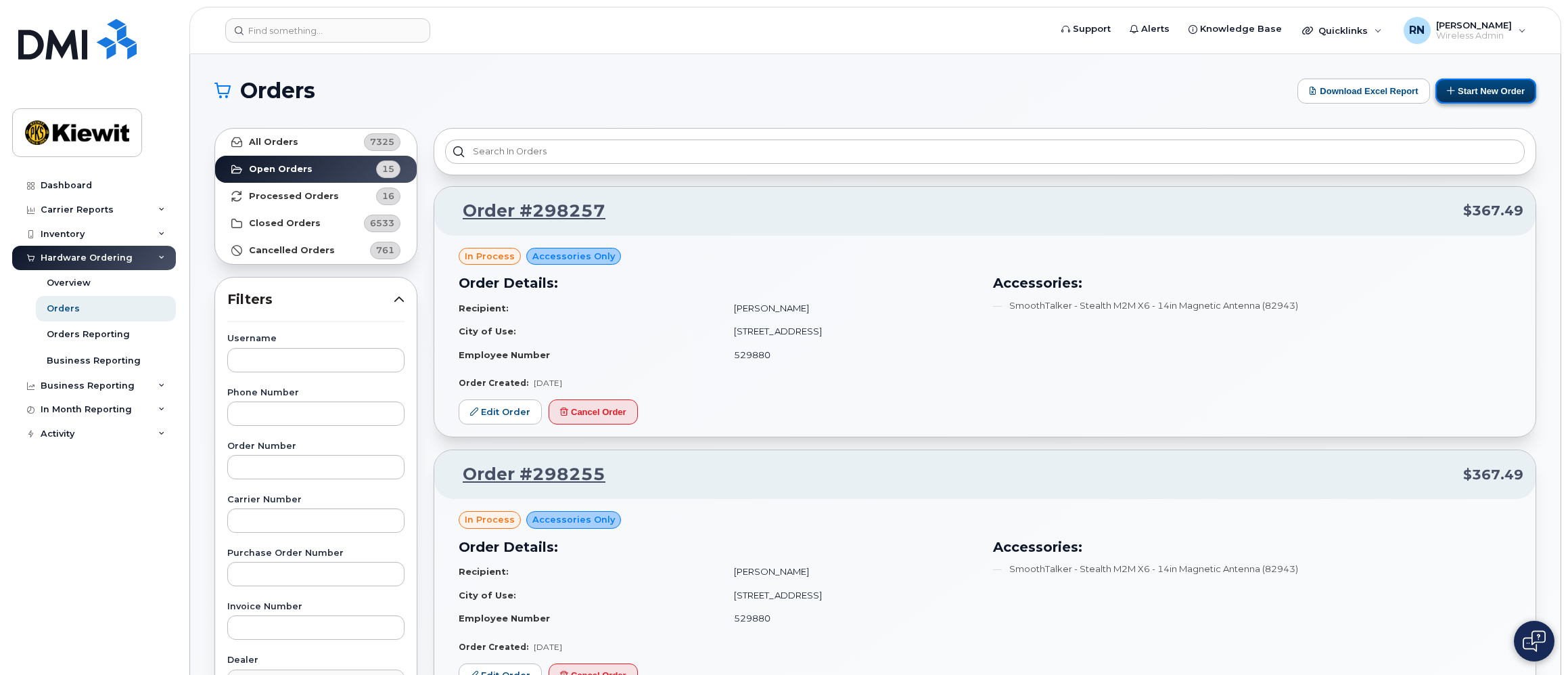
click at [1471, 90] on button "Start New Order" at bounding box center [1485, 91] width 100 height 25
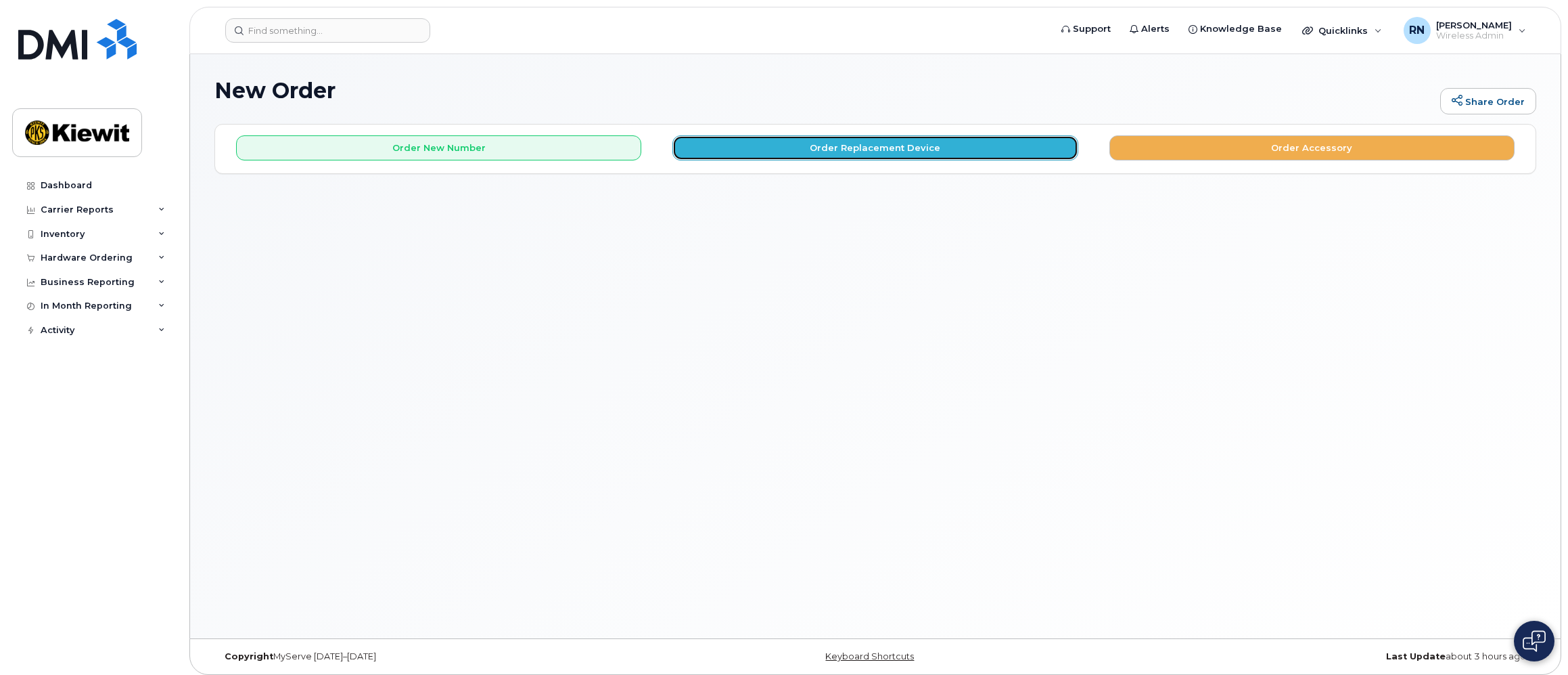
click at [872, 153] on button "Order Replacement Device" at bounding box center [874, 148] width 405 height 25
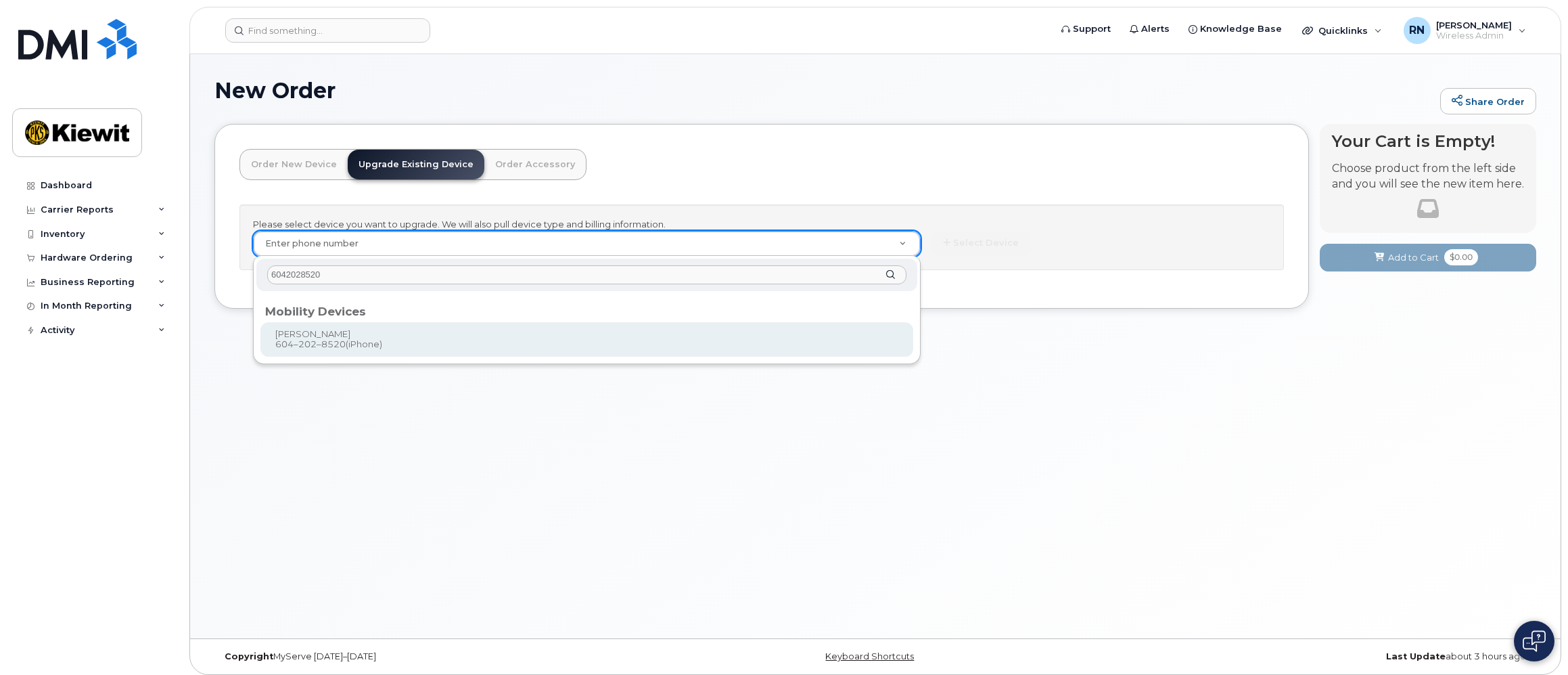
type input "6042028520"
type input "247500"
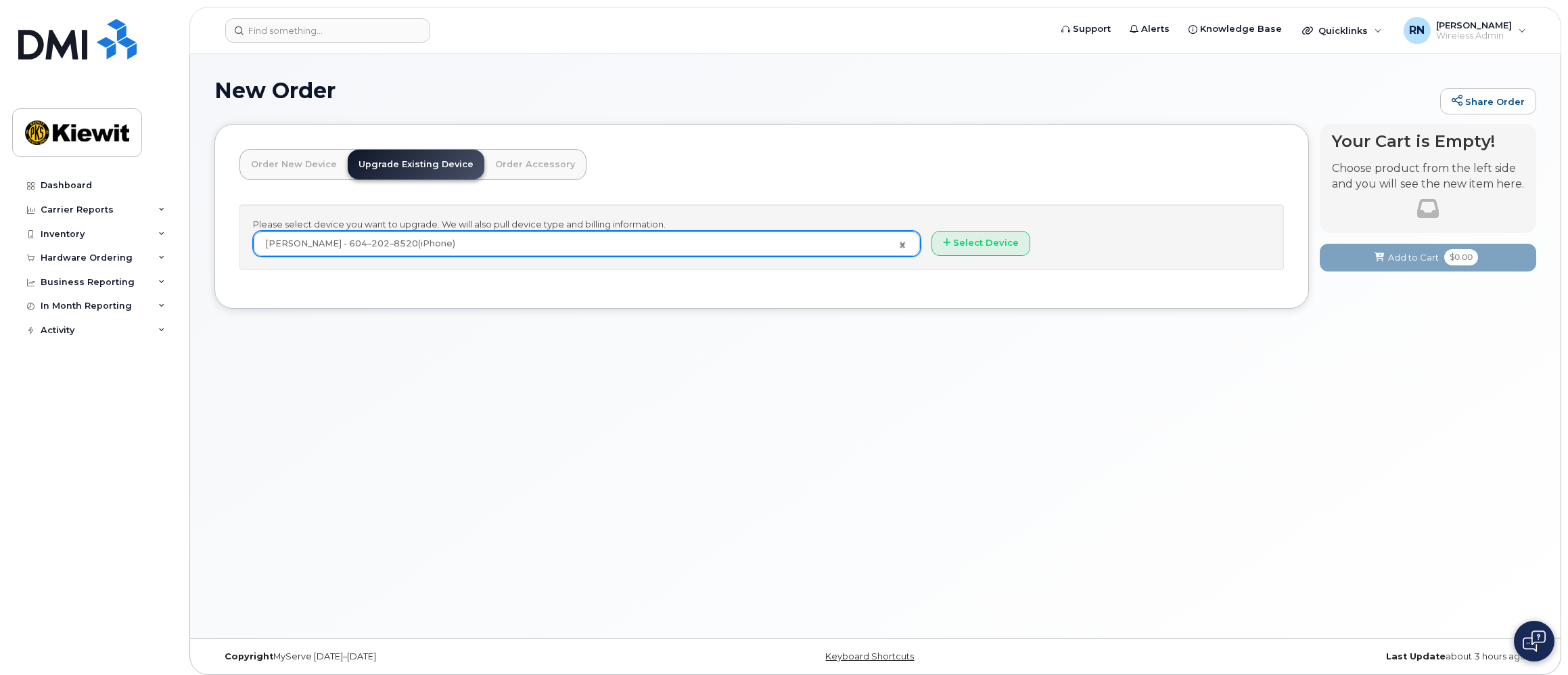
click at [1385, 194] on div at bounding box center [1427, 208] width 192 height 32
click at [989, 242] on button "Select Device" at bounding box center [981, 242] width 98 height 25
